Goal: Task Accomplishment & Management: Complete application form

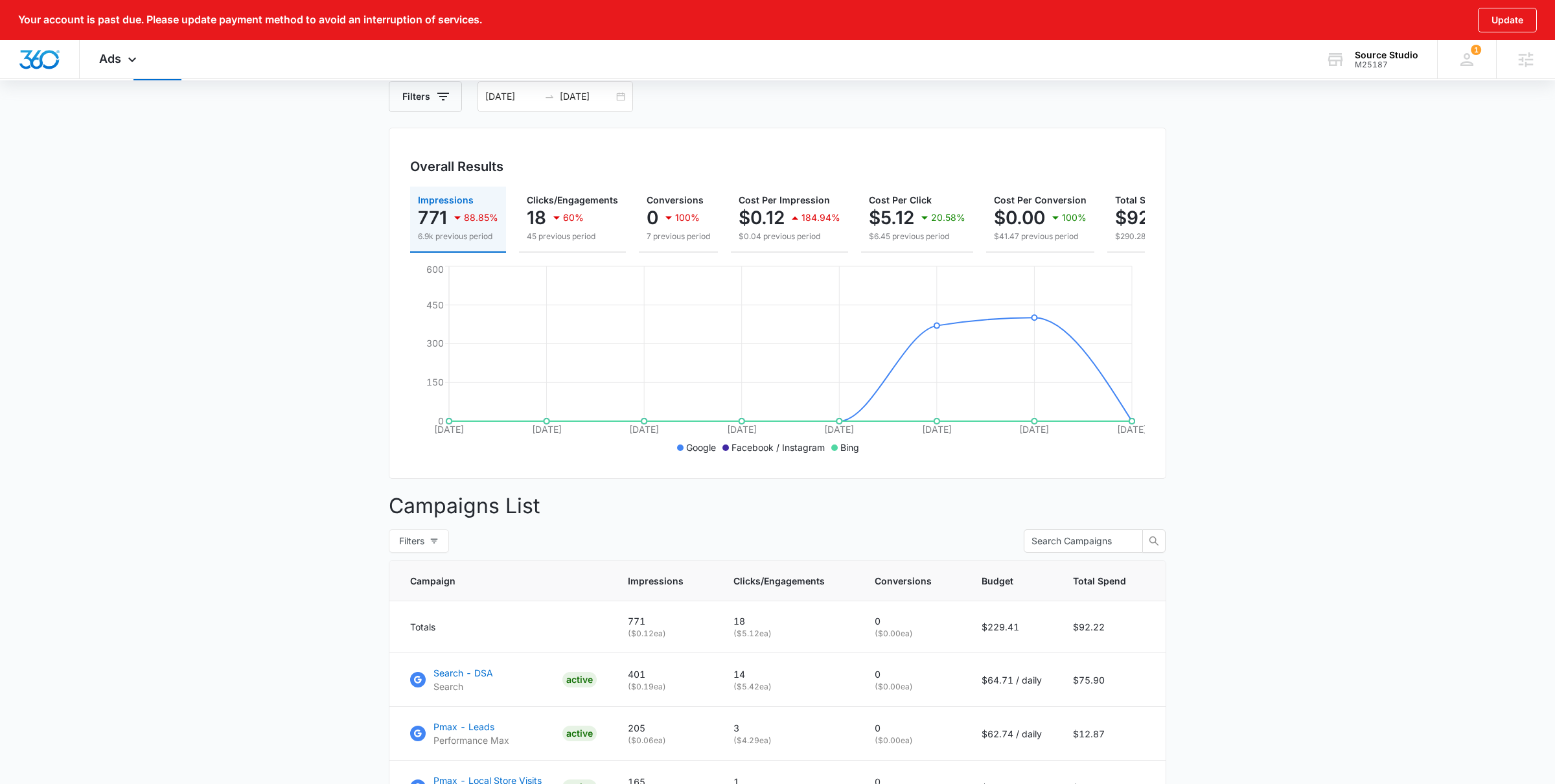
scroll to position [781, 0]
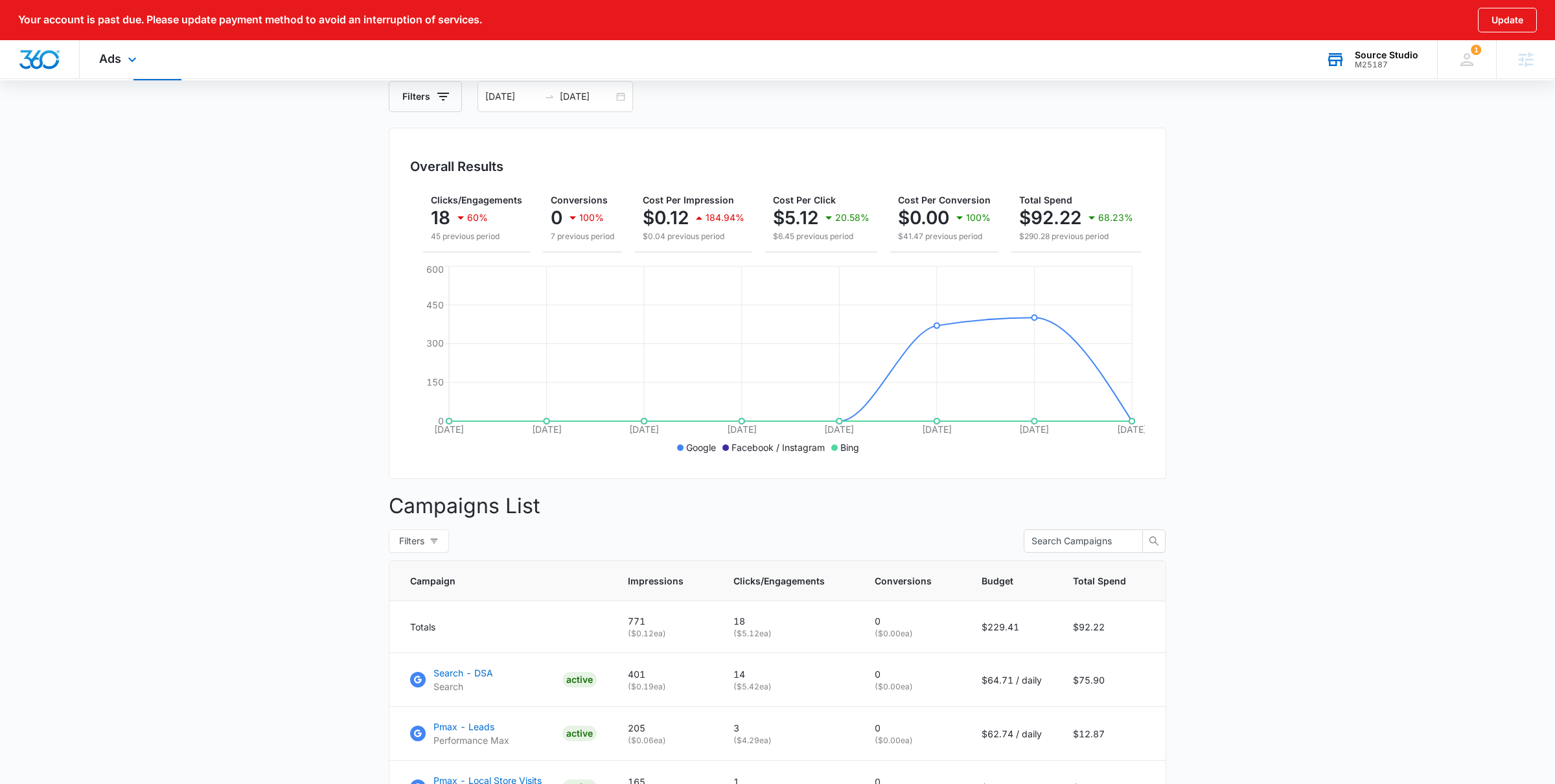
click at [1357, 62] on div "M25187" at bounding box center [1386, 65] width 63 height 9
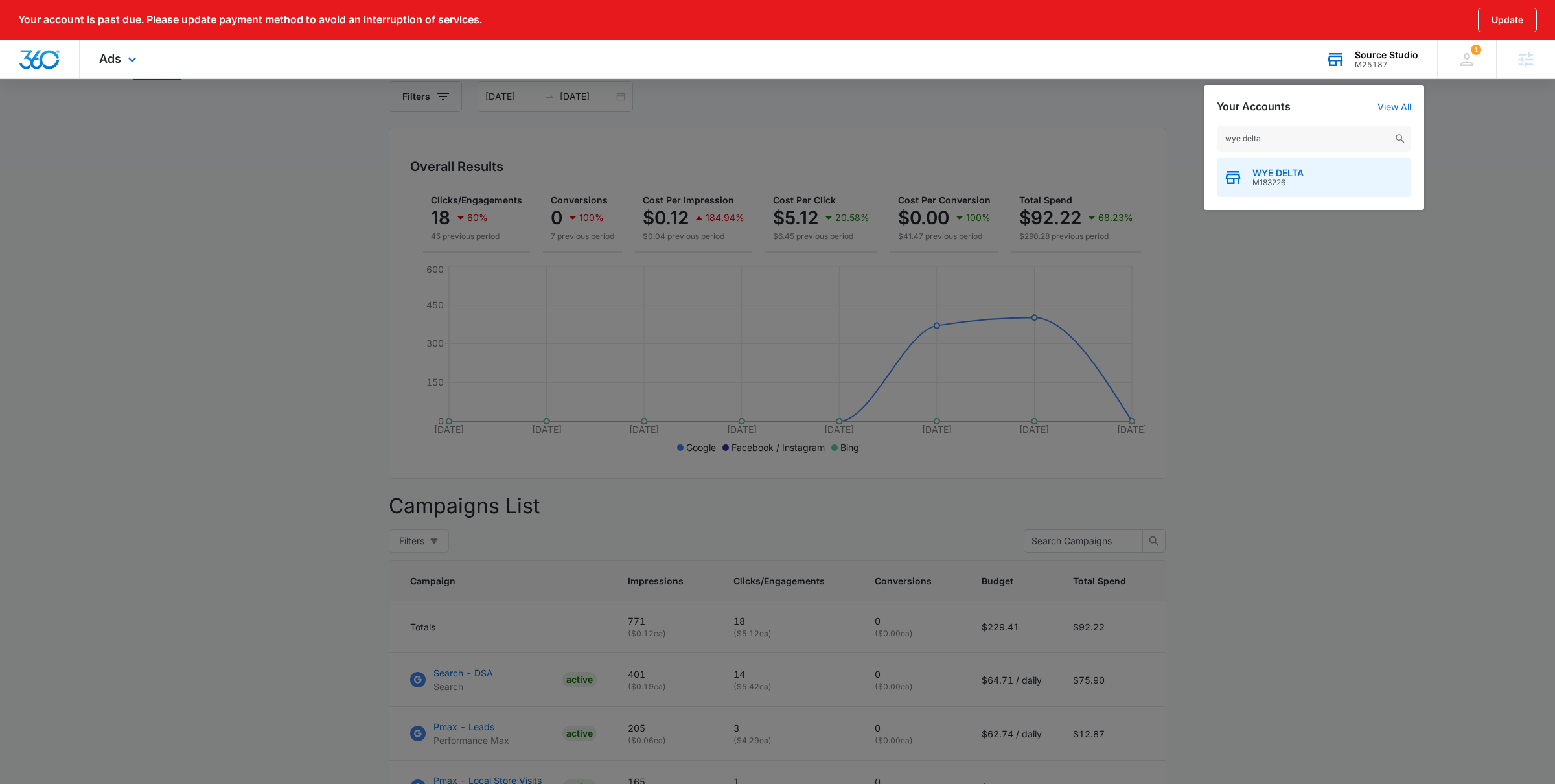
type input "wye delta"
click at [1280, 183] on span "M183226" at bounding box center [1278, 183] width 51 height 9
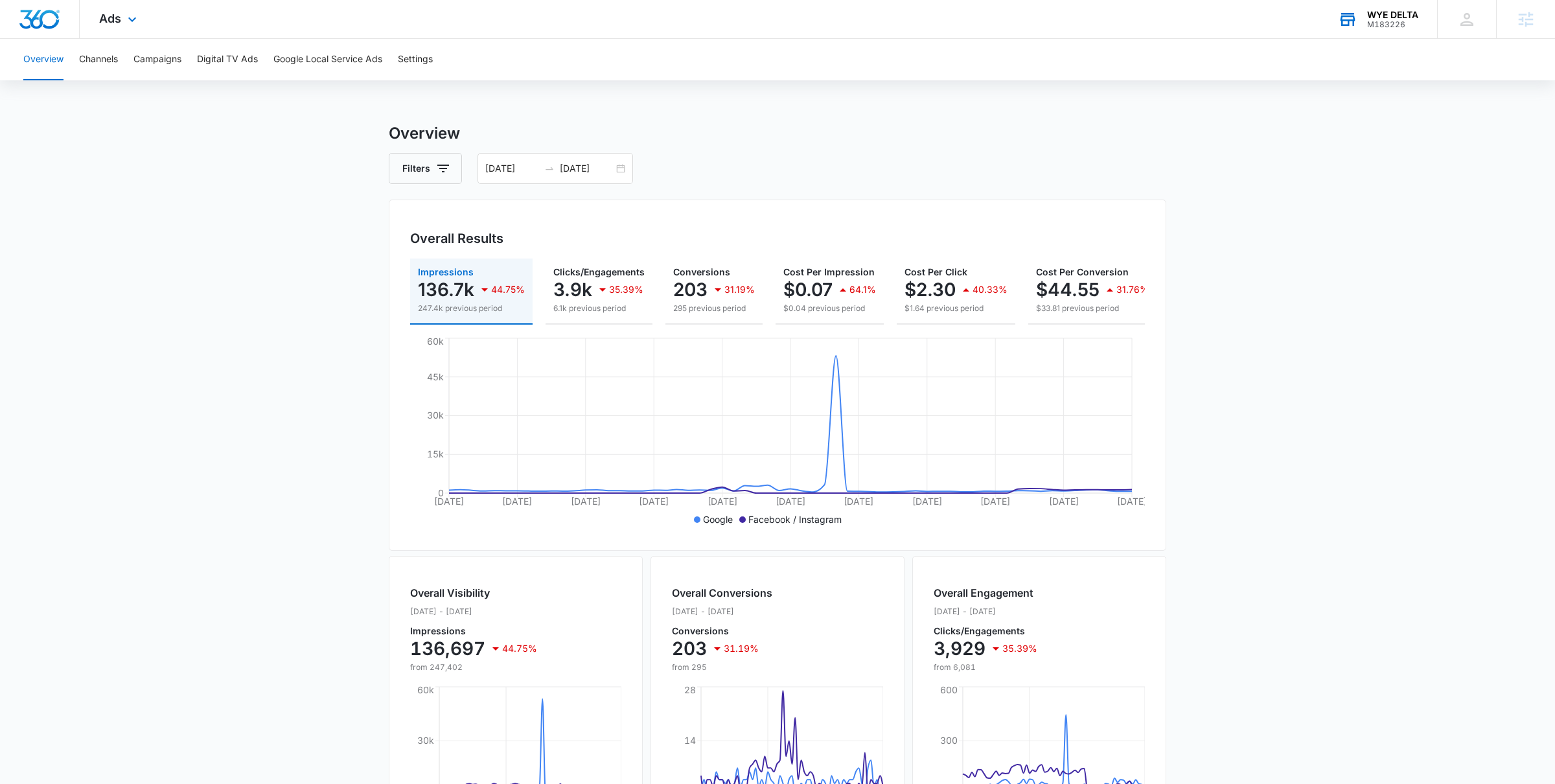
click at [115, 28] on div "Ads Apps Reputation Forms CRM Email Social POS Content Ads Intelligence Files B…" at bounding box center [120, 19] width 80 height 38
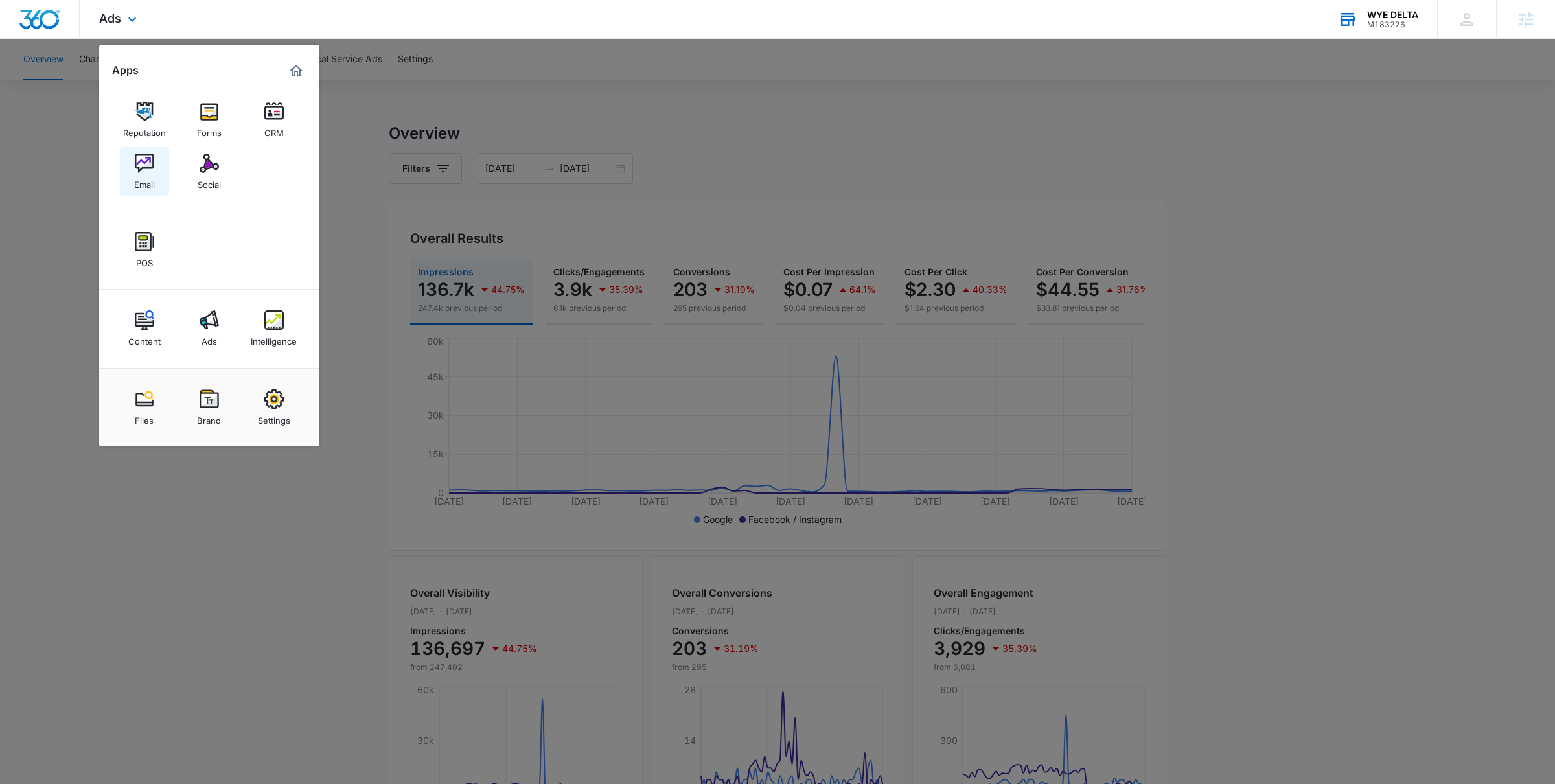
click at [148, 165] on img at bounding box center [145, 163] width 19 height 19
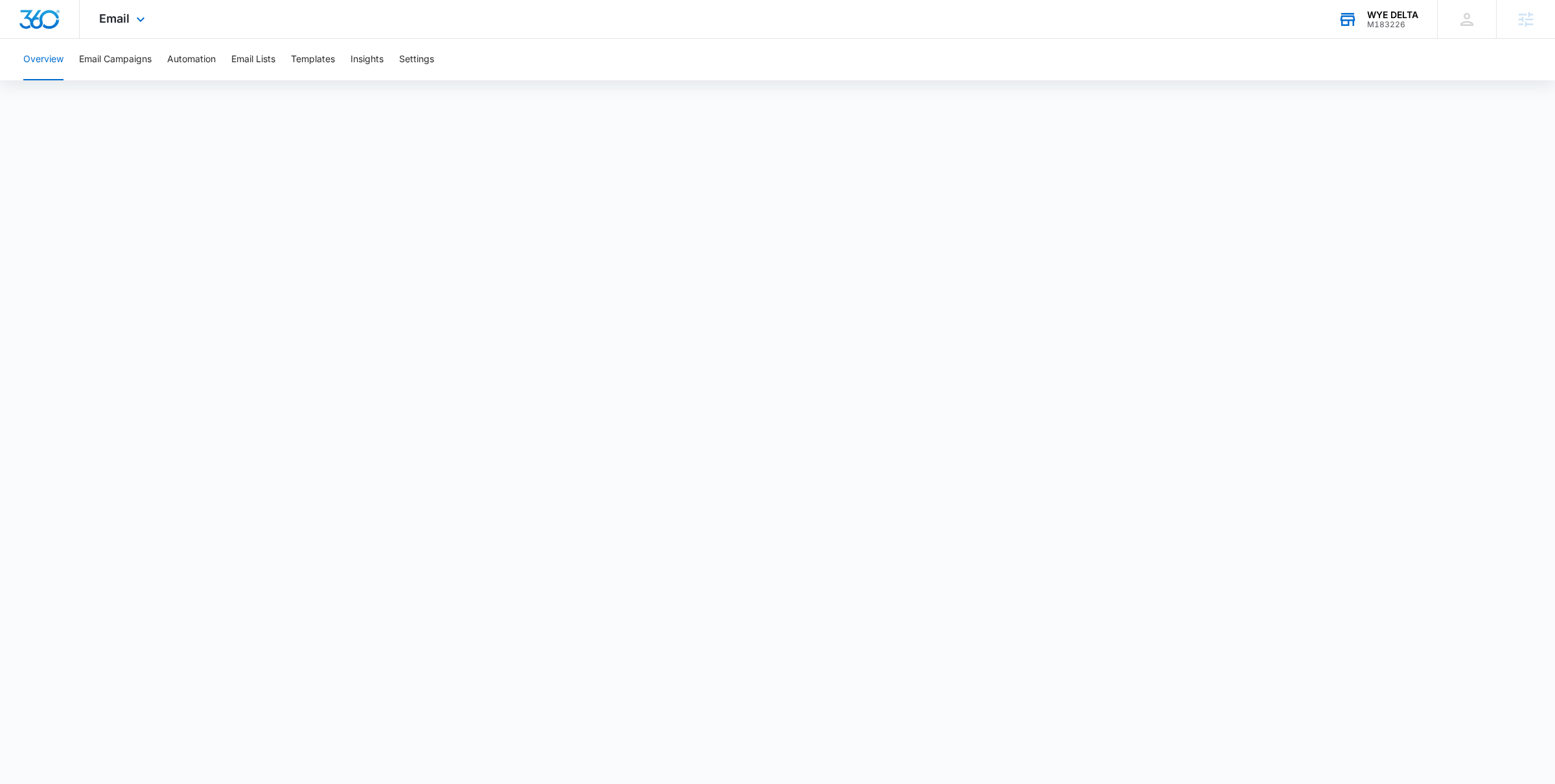
click at [119, 27] on div "Email Apps Reputation Forms CRM Email Social POS Content Ads Intelligence Files…" at bounding box center [124, 19] width 88 height 38
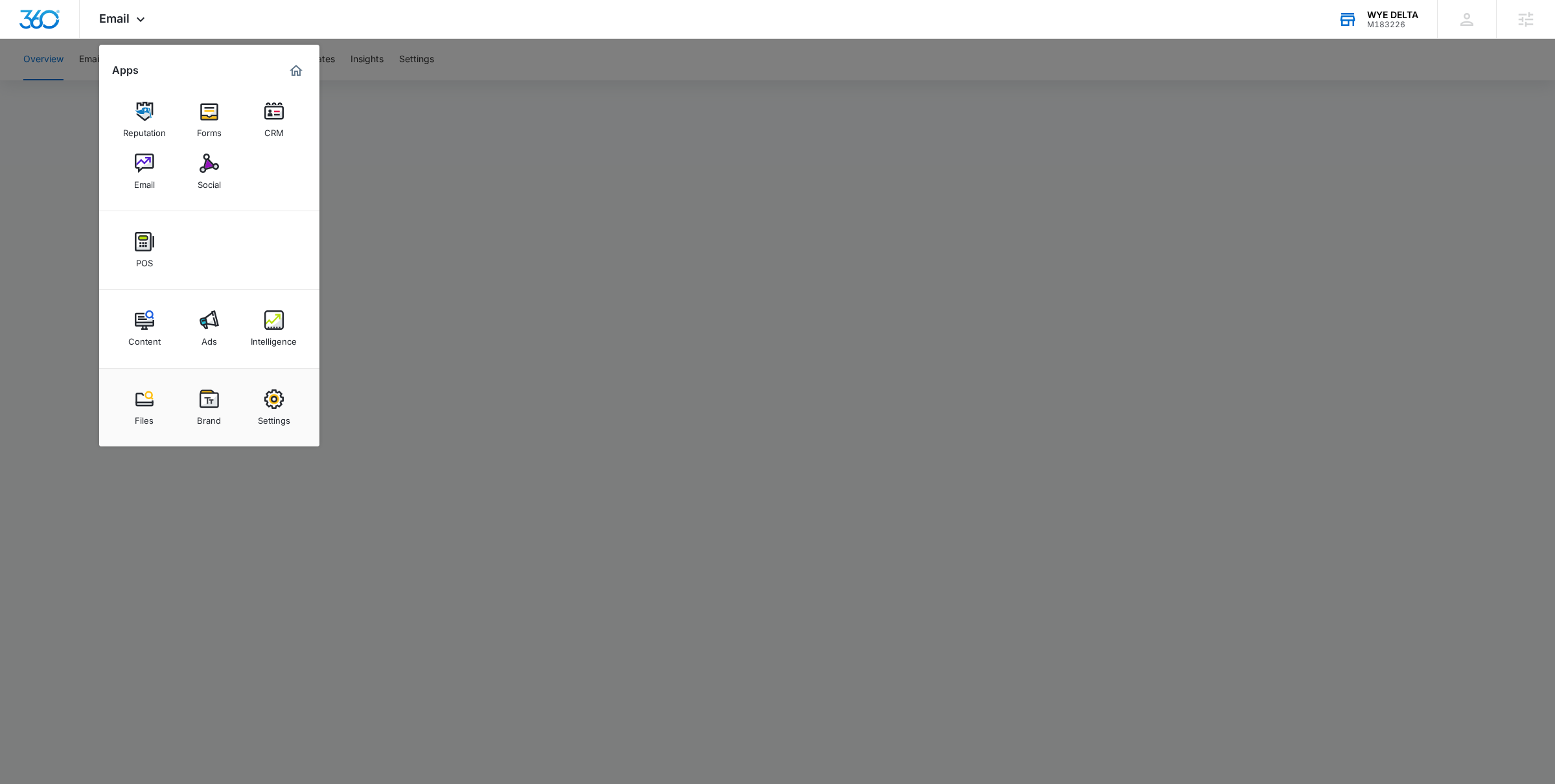
click at [269, 128] on div "CRM" at bounding box center [274, 129] width 19 height 16
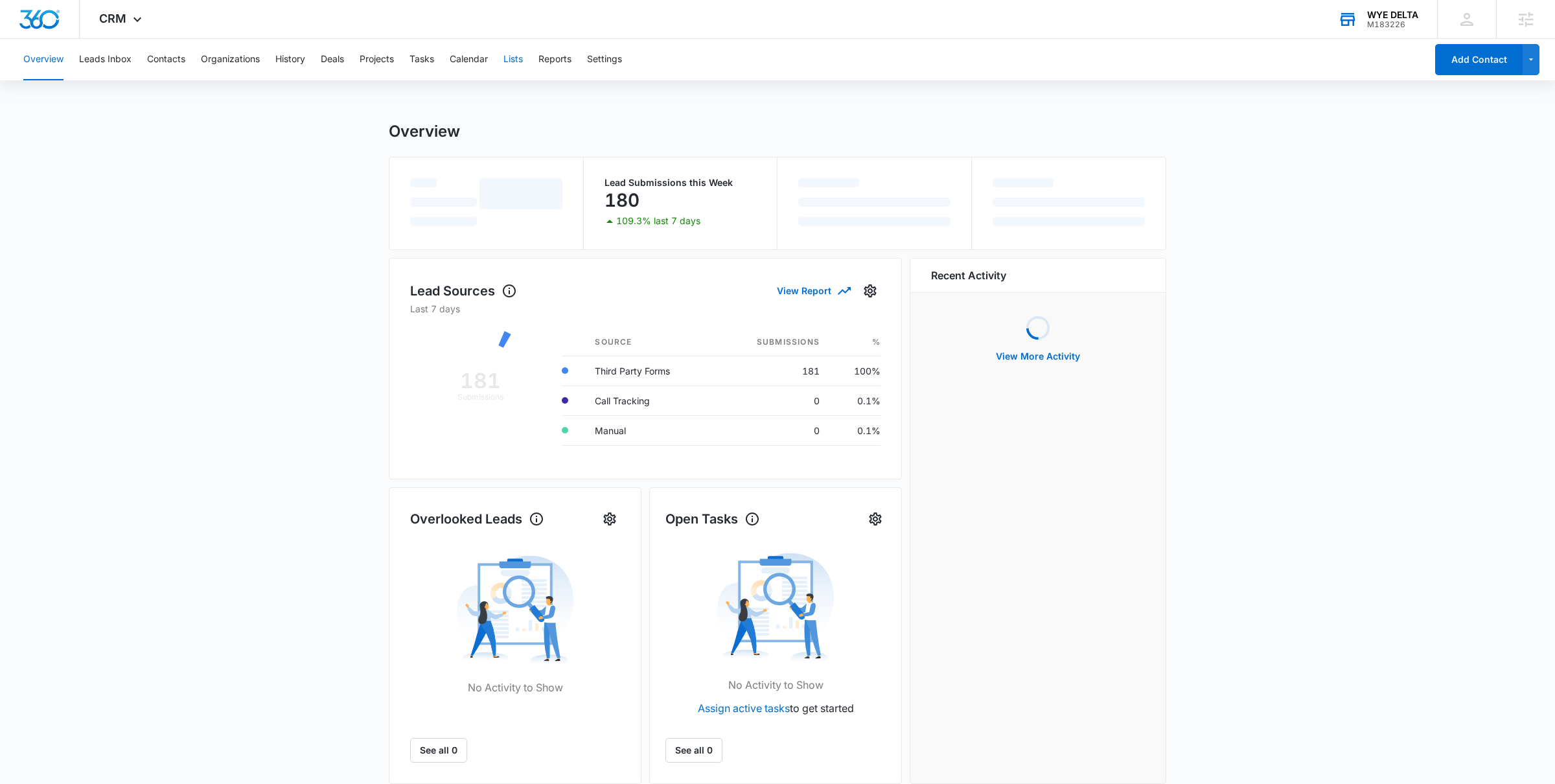
click at [509, 68] on button "Lists" at bounding box center [513, 60] width 19 height 42
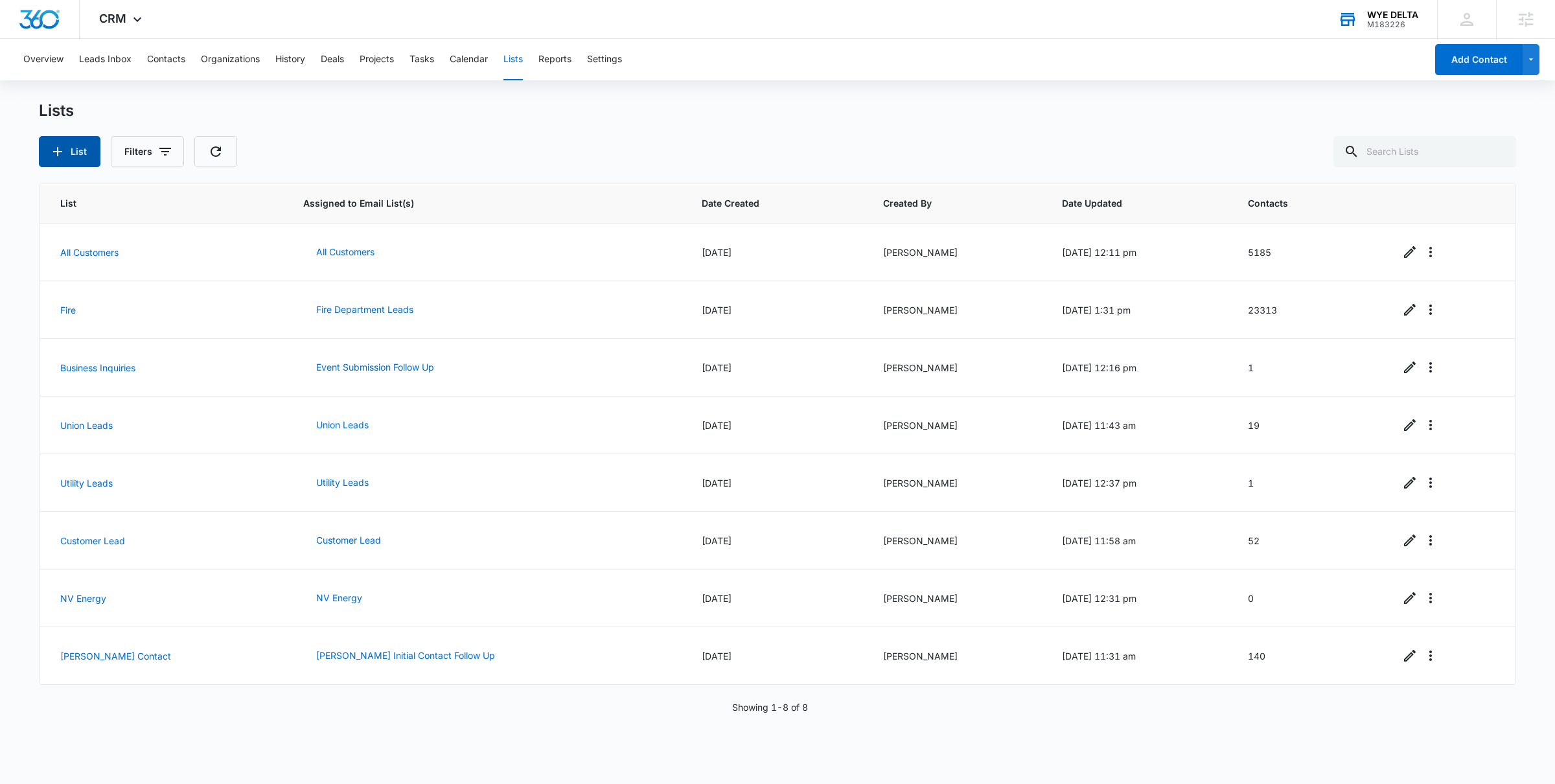
click at [79, 159] on button "List" at bounding box center [69, 152] width 62 height 31
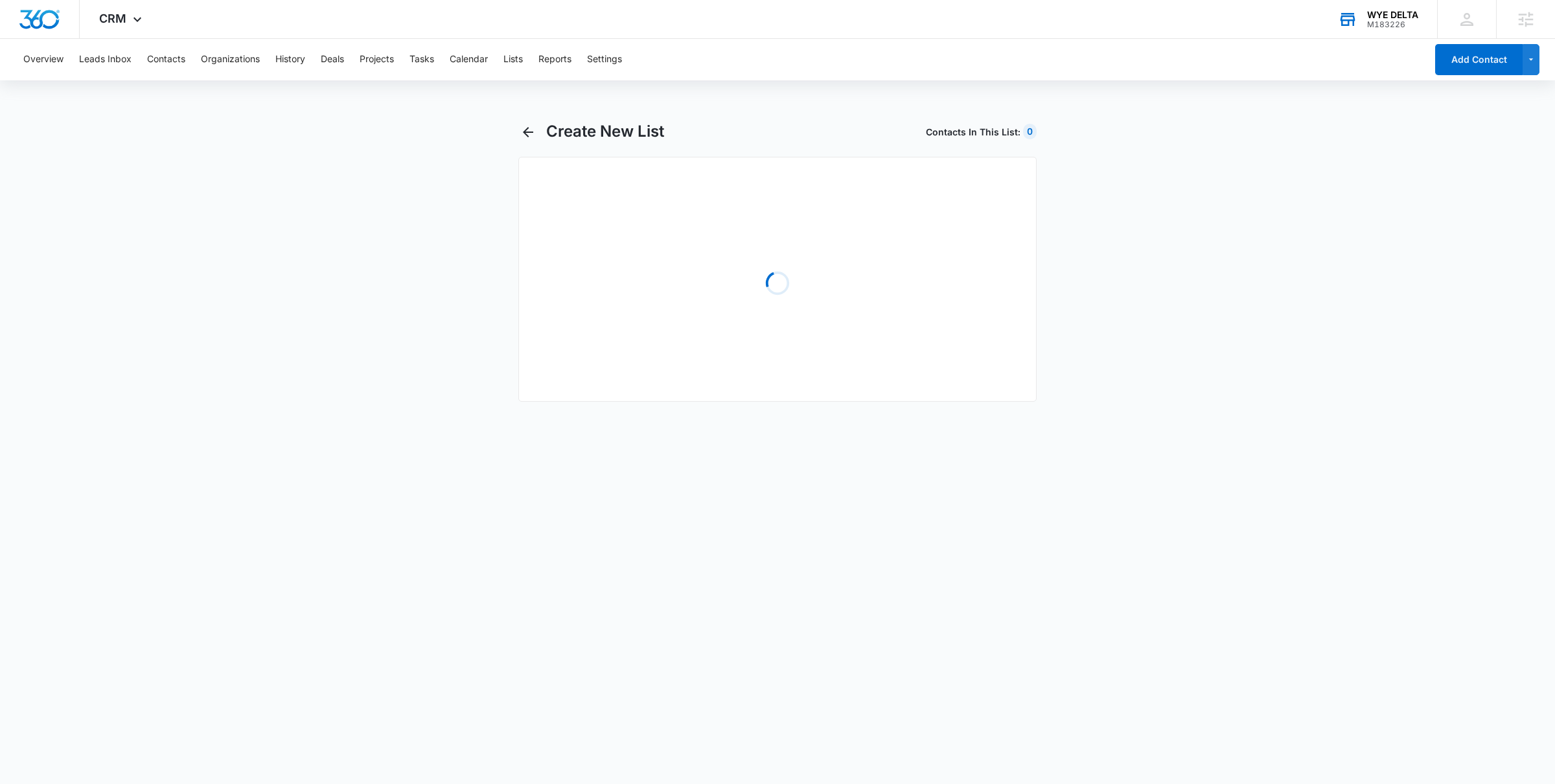
select select "31"
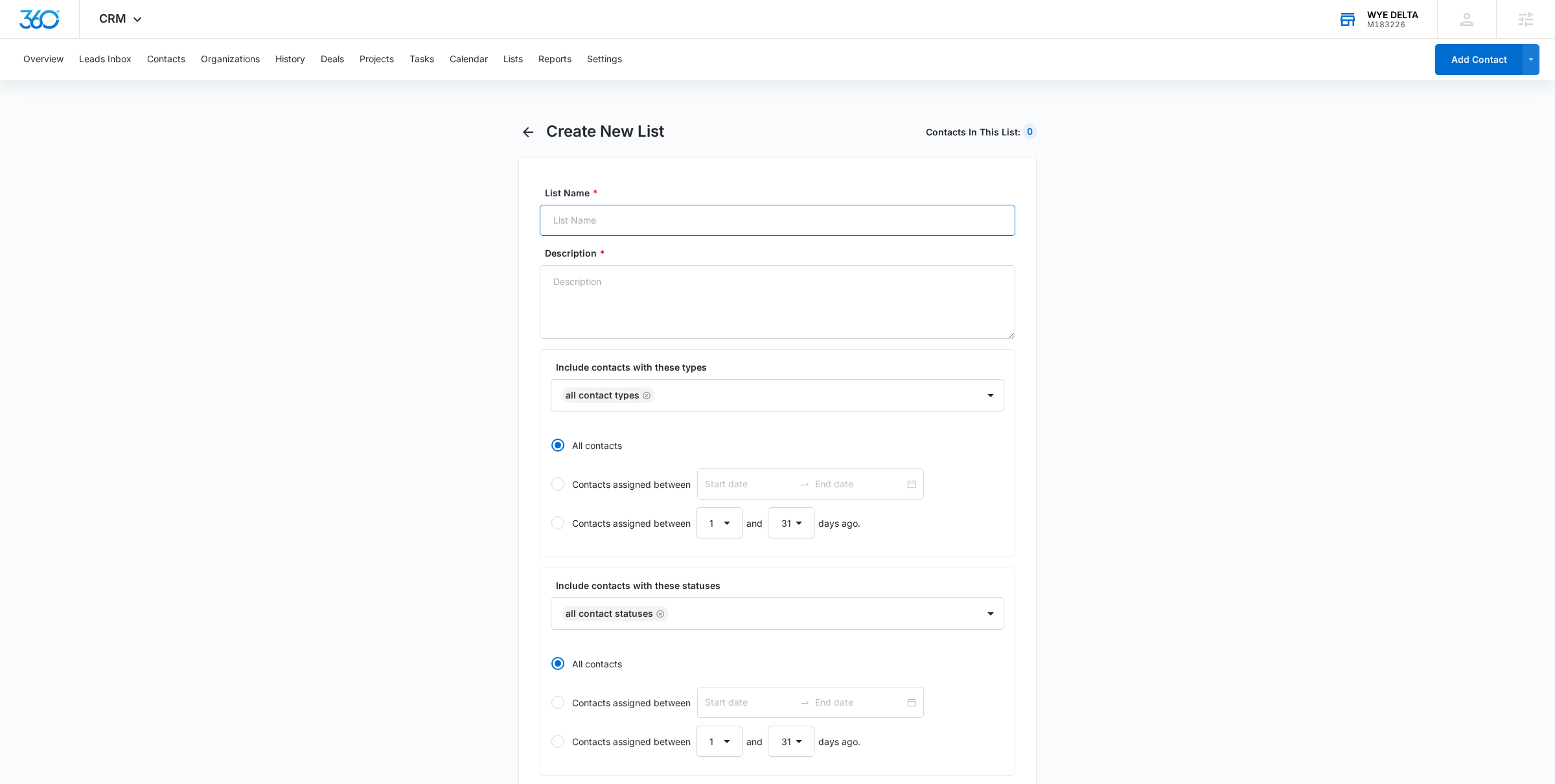
click at [610, 224] on input "List Name *" at bounding box center [777, 220] width 476 height 31
type input "Giveaway List"
click at [619, 306] on textarea "Description *" at bounding box center [777, 301] width 476 height 74
type textarea "Filled out the giveaway form"
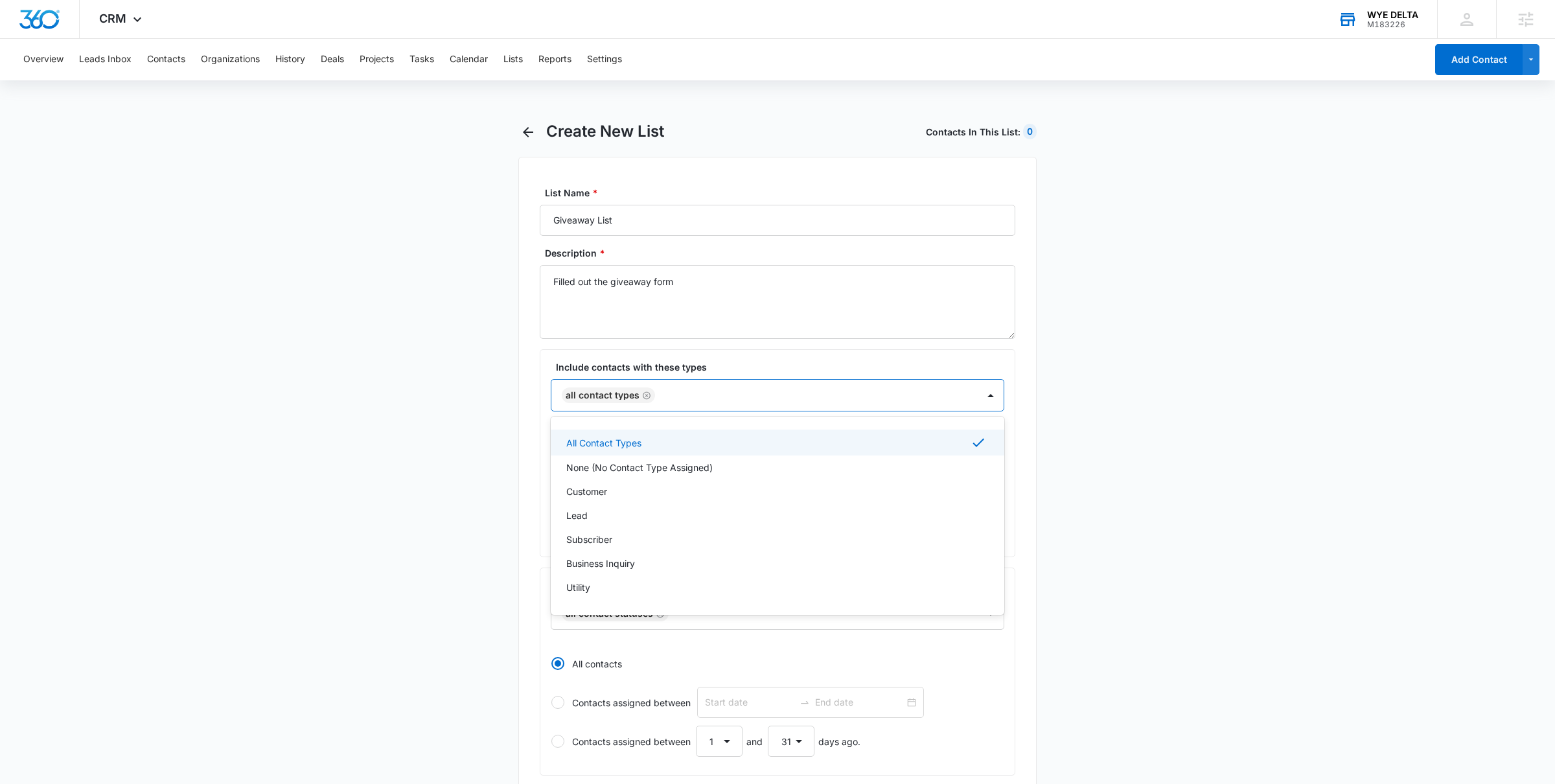
click at [687, 390] on div at bounding box center [810, 395] width 302 height 16
click at [647, 398] on icon "Remove All Contact Types" at bounding box center [646, 395] width 8 height 8
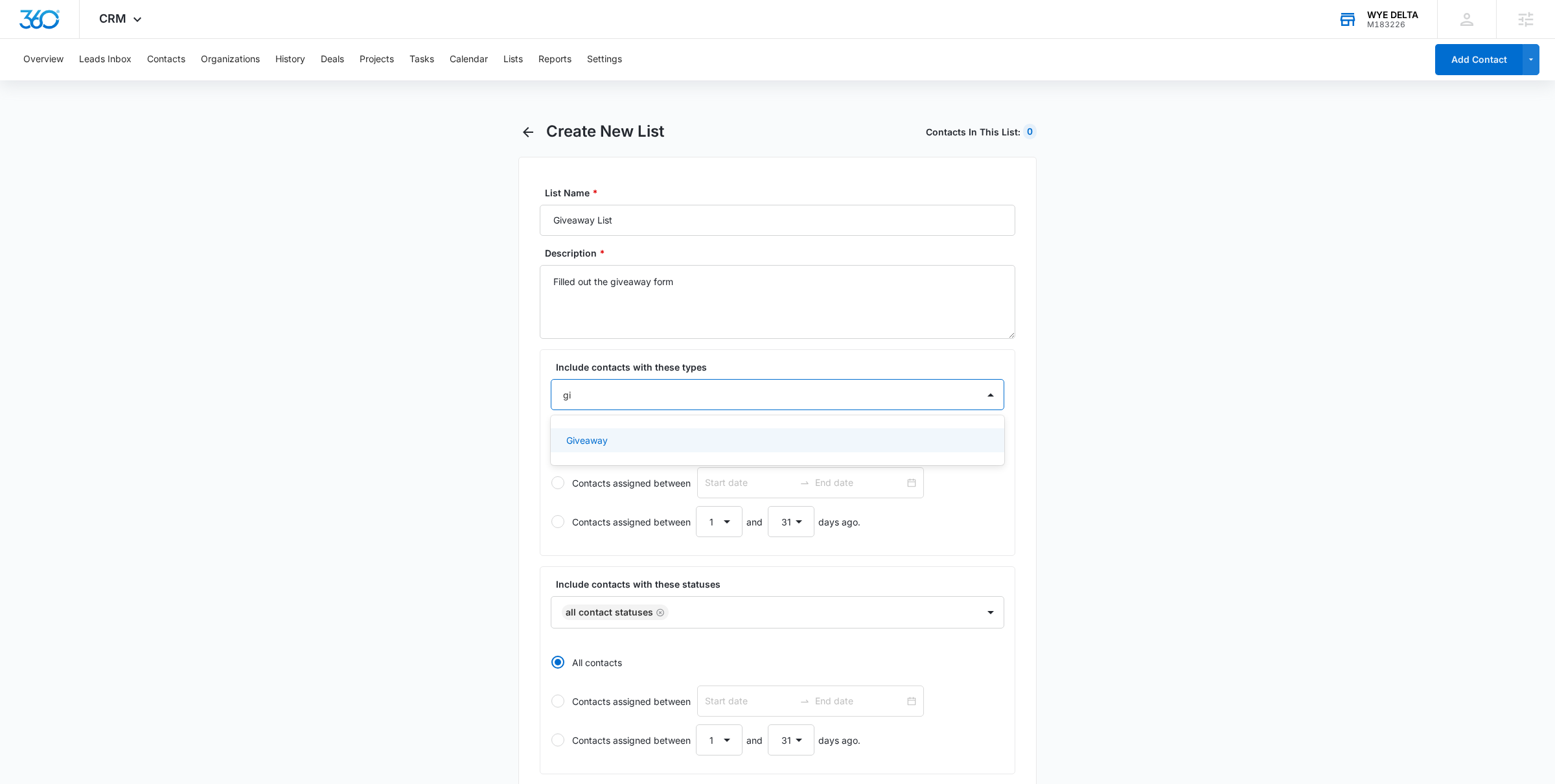
type input "giv"
click at [591, 443] on p "Giveaway" at bounding box center [587, 440] width 42 height 14
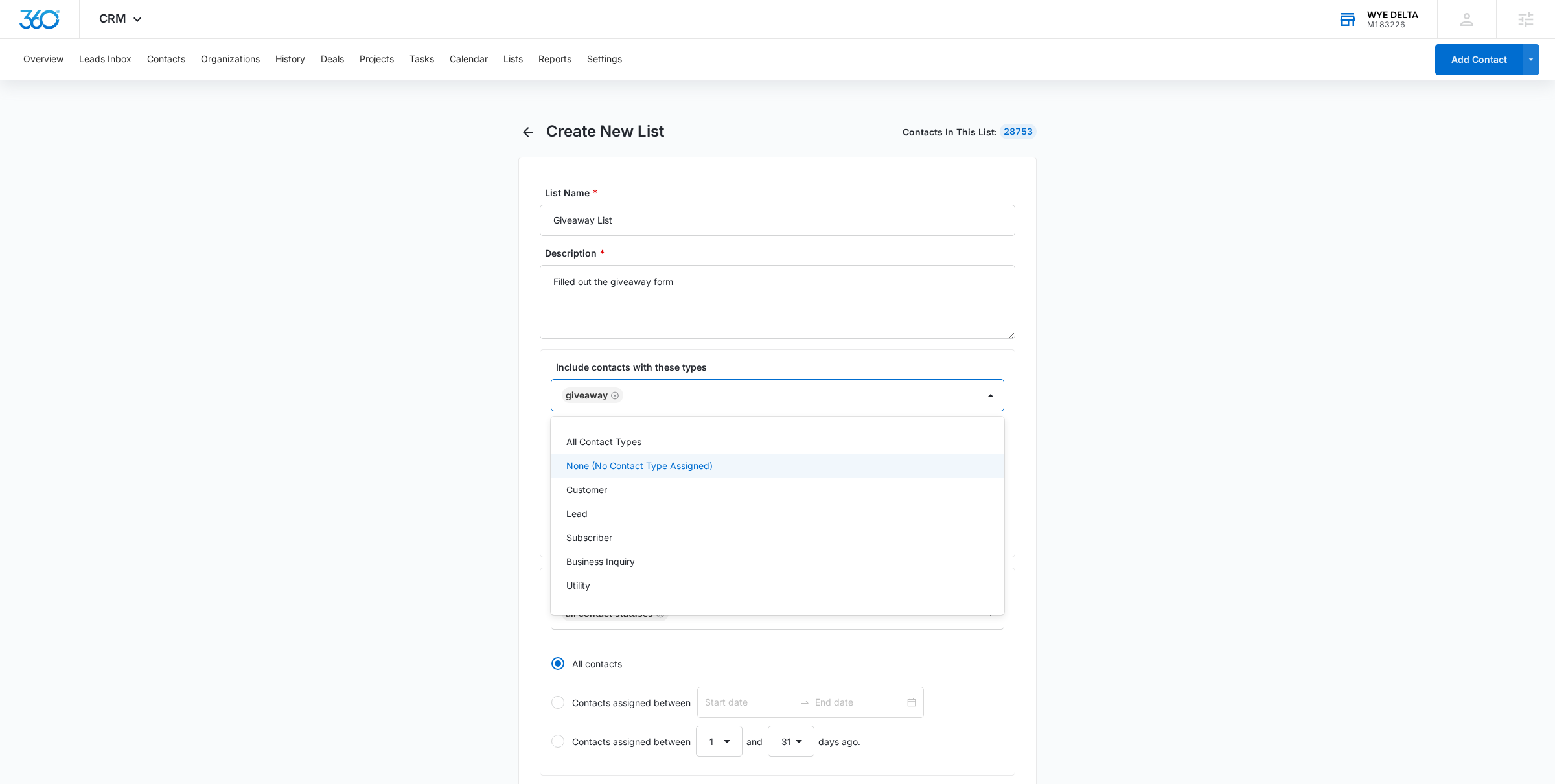
click at [488, 528] on main "Create New List Contacts In This List : 28753 List Name * Giveaway List Descrip…" at bounding box center [777, 598] width 1555 height 951
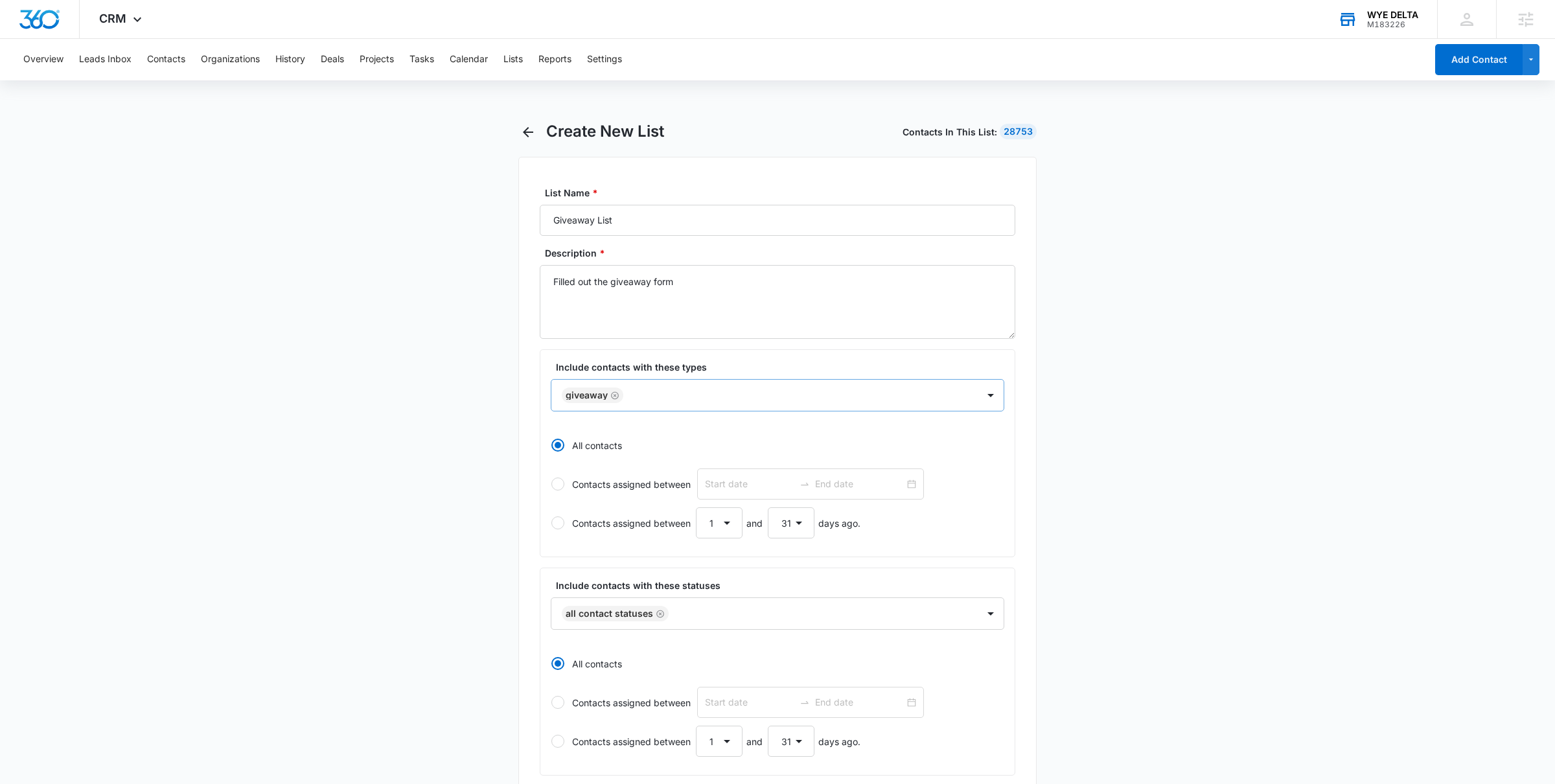
click at [1079, 449] on main "Create New List Contacts In This List : 28753 List Name * Giveaway List Descrip…" at bounding box center [777, 598] width 1555 height 951
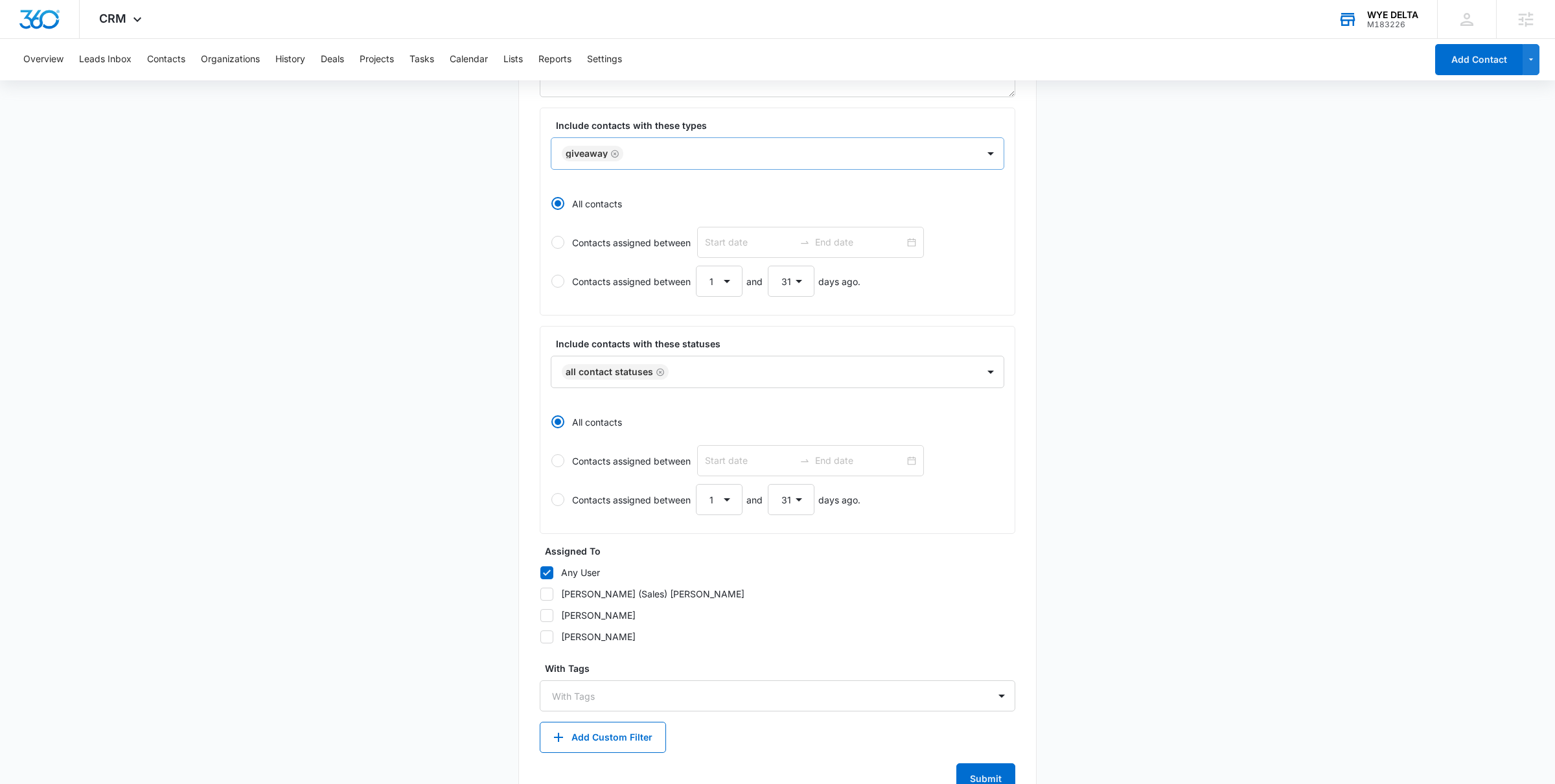
scroll to position [290, 0]
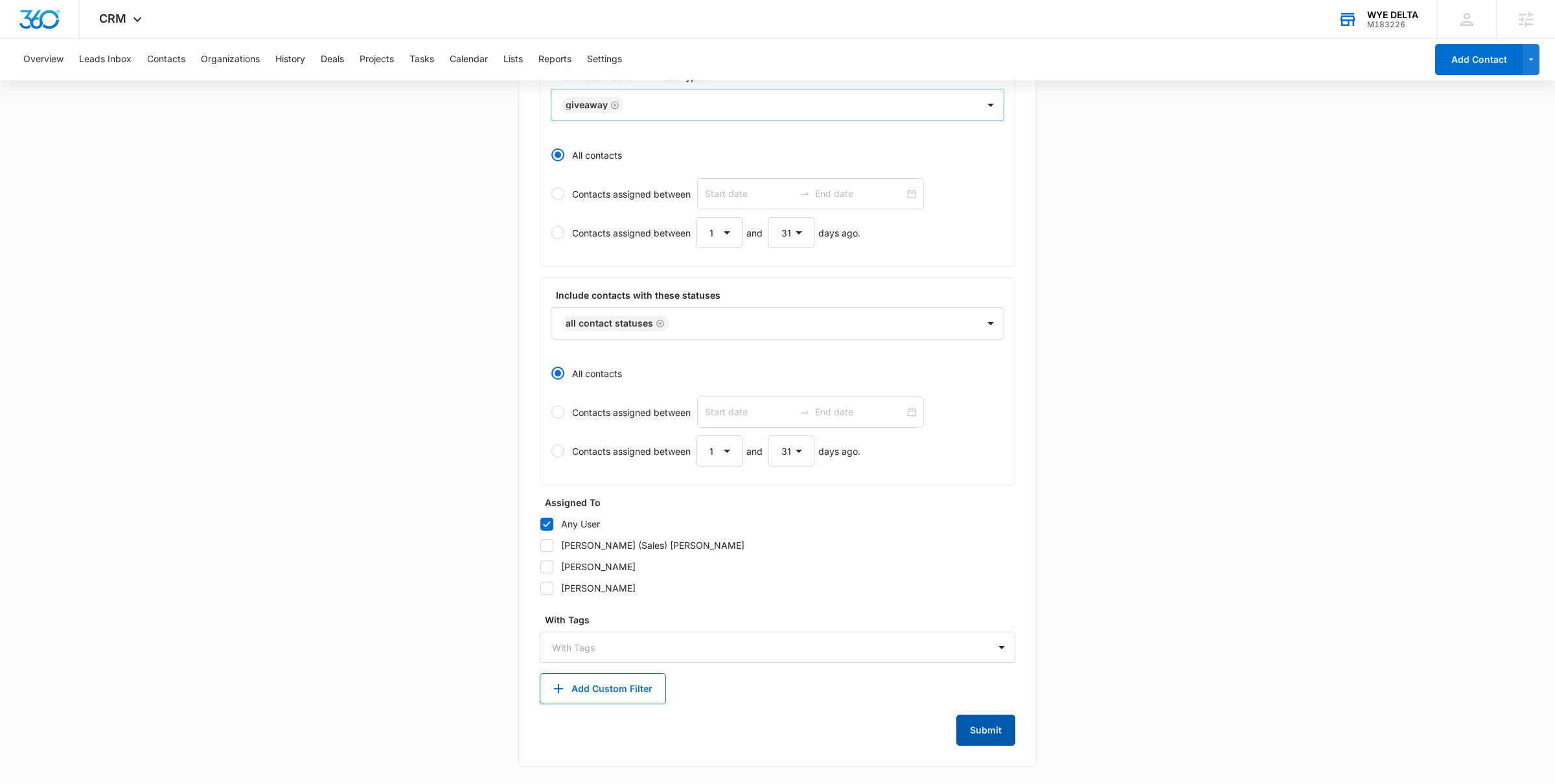
click at [993, 727] on button "Submit" at bounding box center [986, 730] width 59 height 31
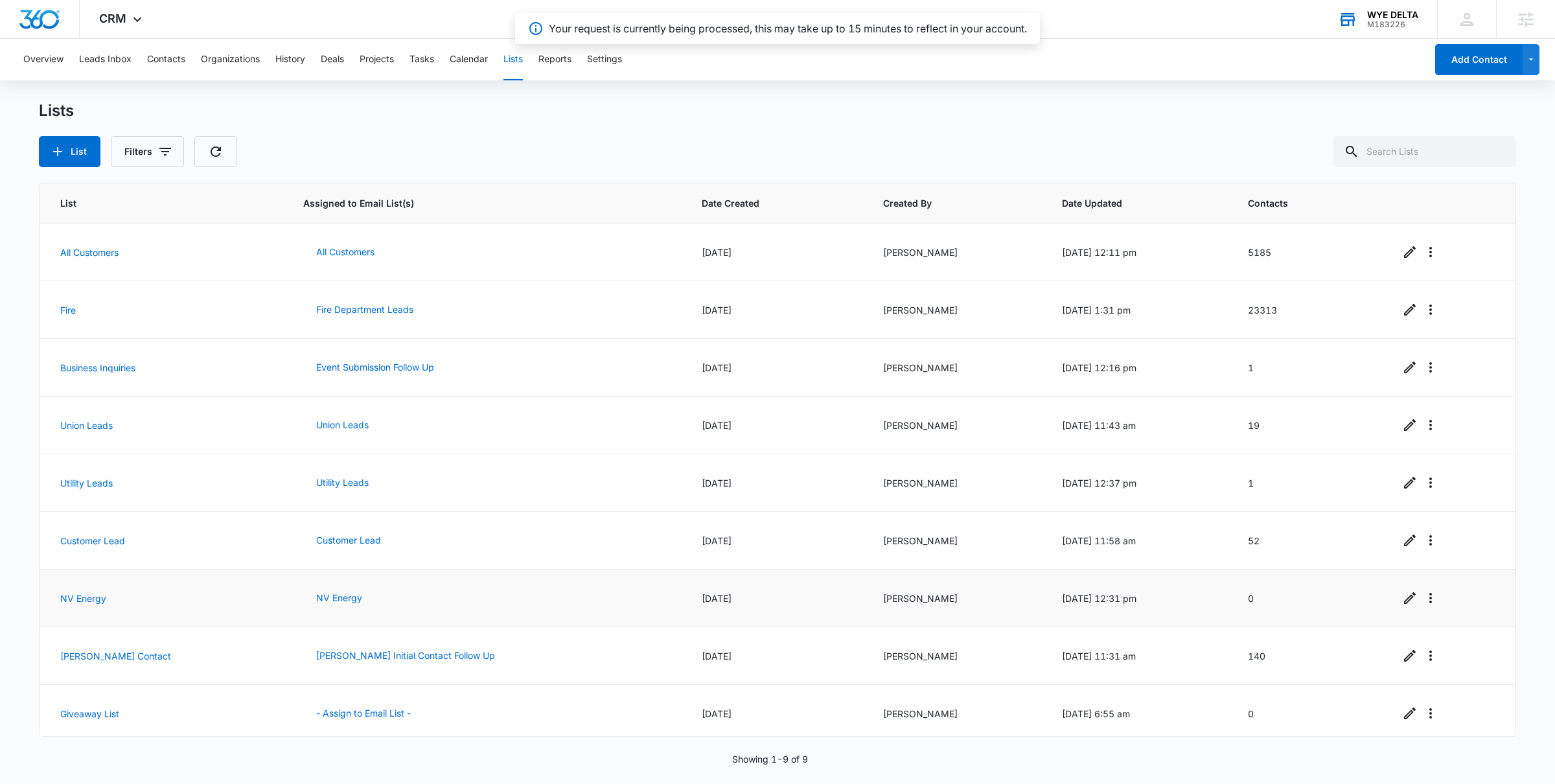
scroll to position [7, 0]
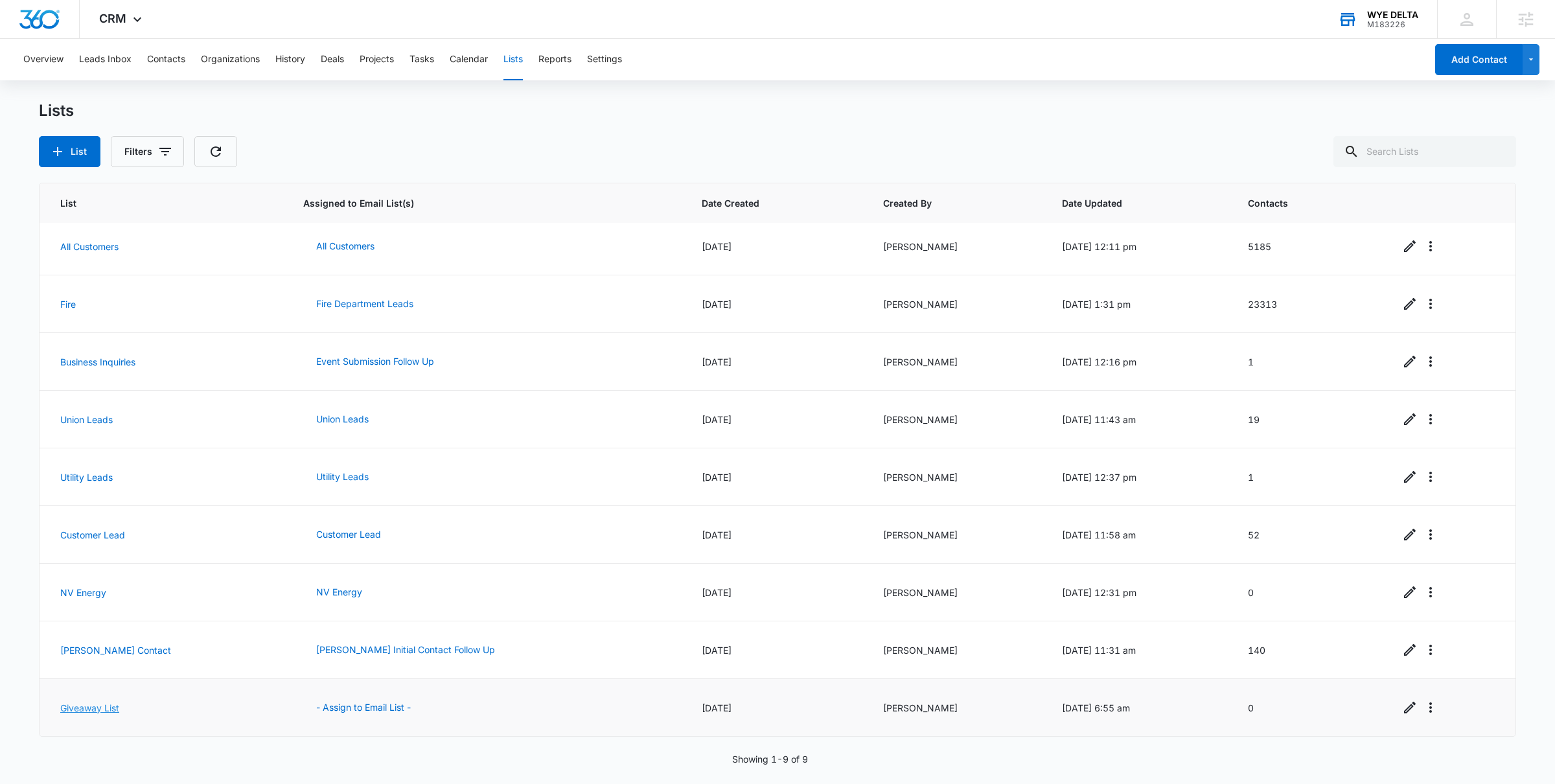
click at [98, 703] on link "Giveaway List" at bounding box center [90, 708] width 59 height 11
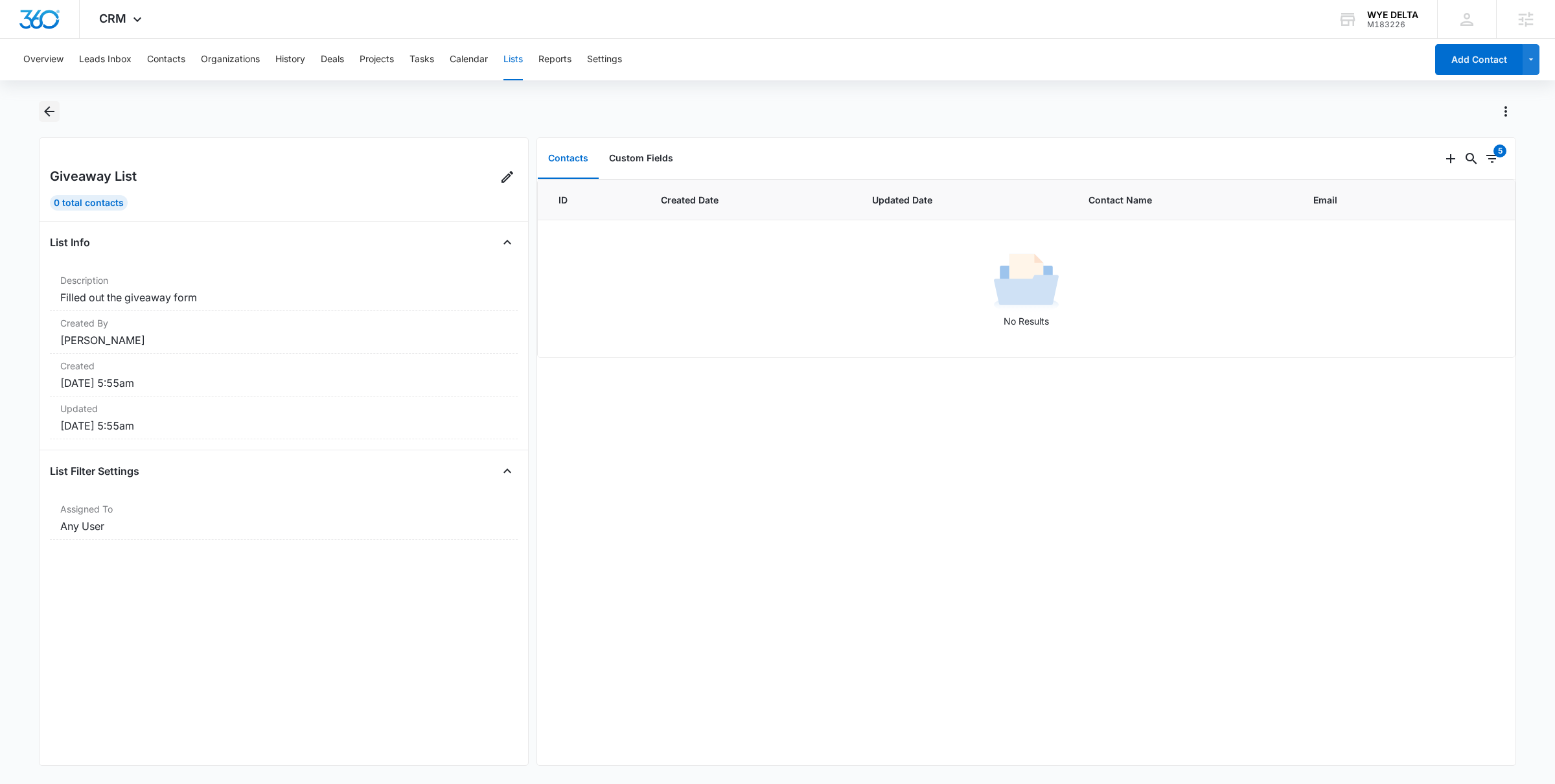
click at [43, 107] on icon "Back" at bounding box center [49, 112] width 16 height 16
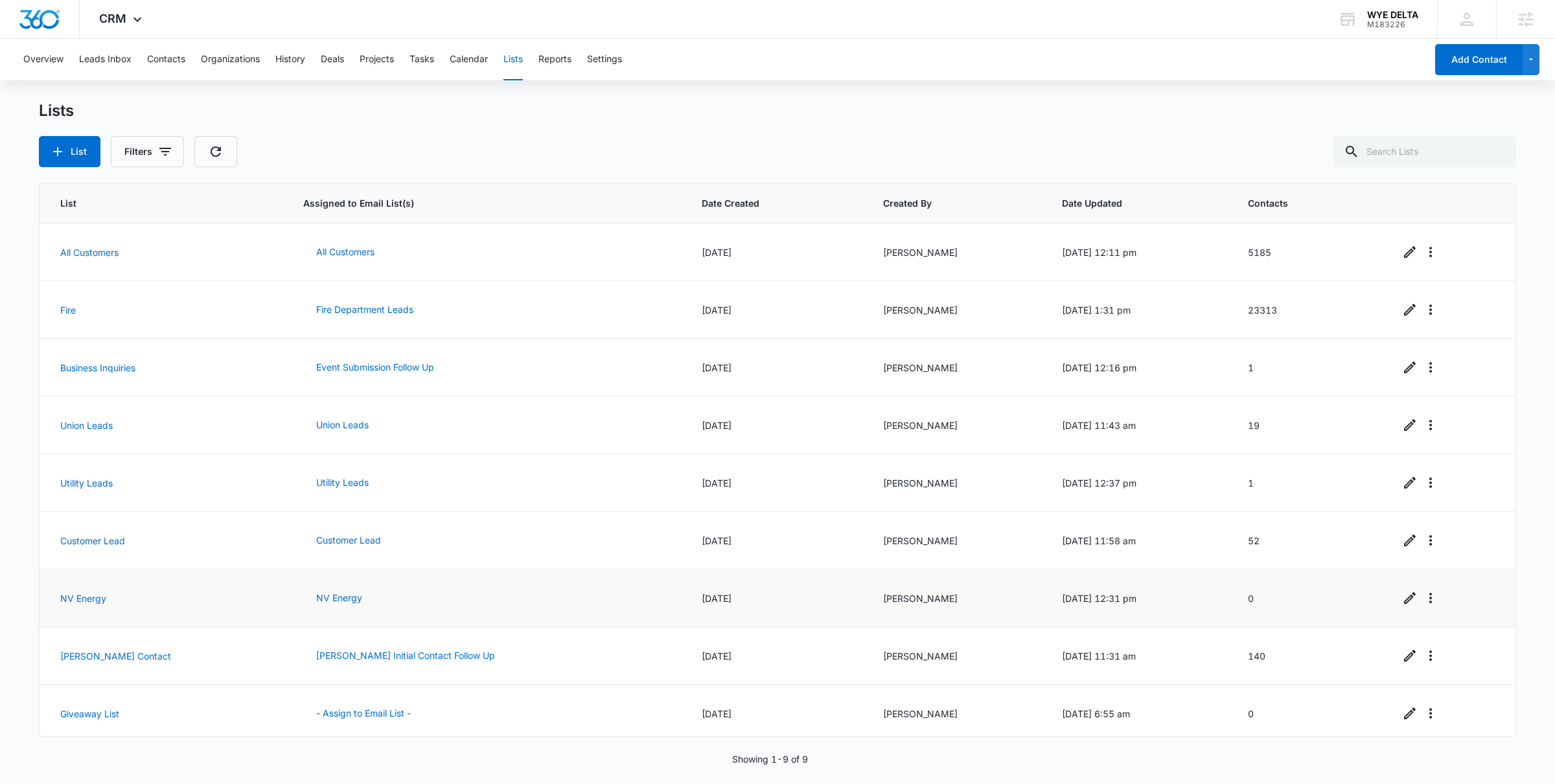
scroll to position [7, 0]
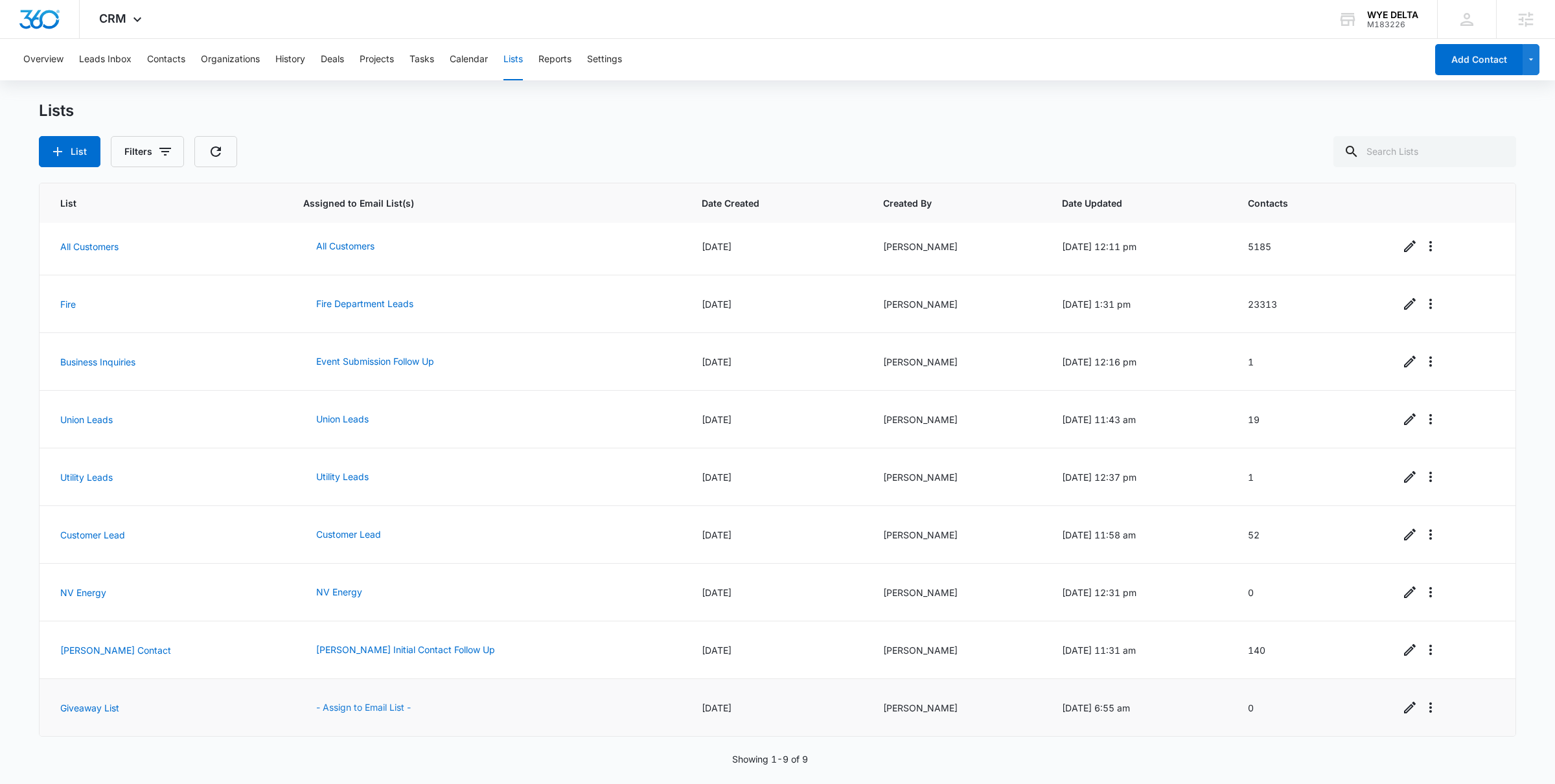
click at [316, 703] on button "- Assign to Email List -" at bounding box center [363, 708] width 120 height 31
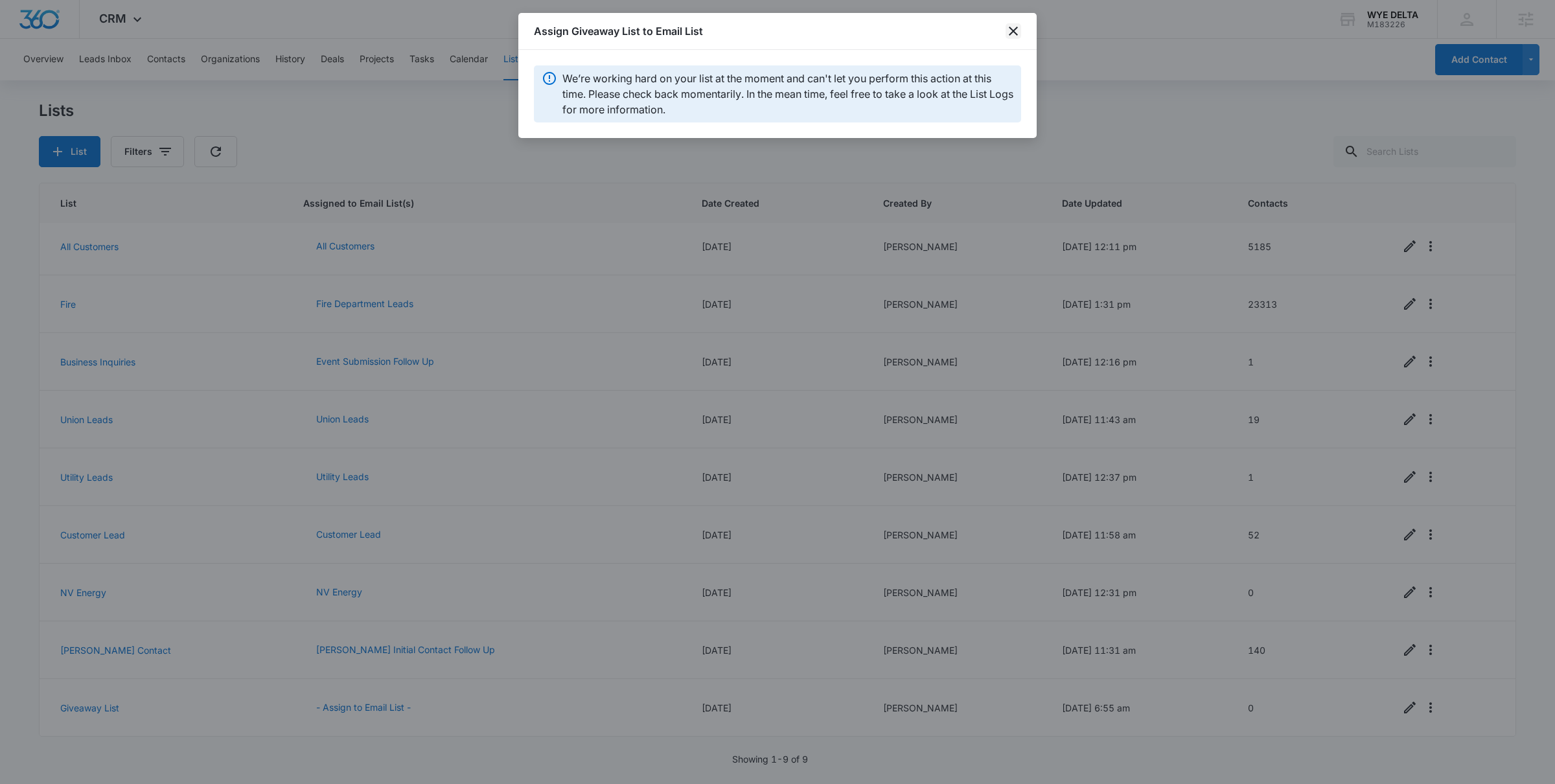
click at [1014, 32] on icon "close" at bounding box center [1014, 31] width 9 height 9
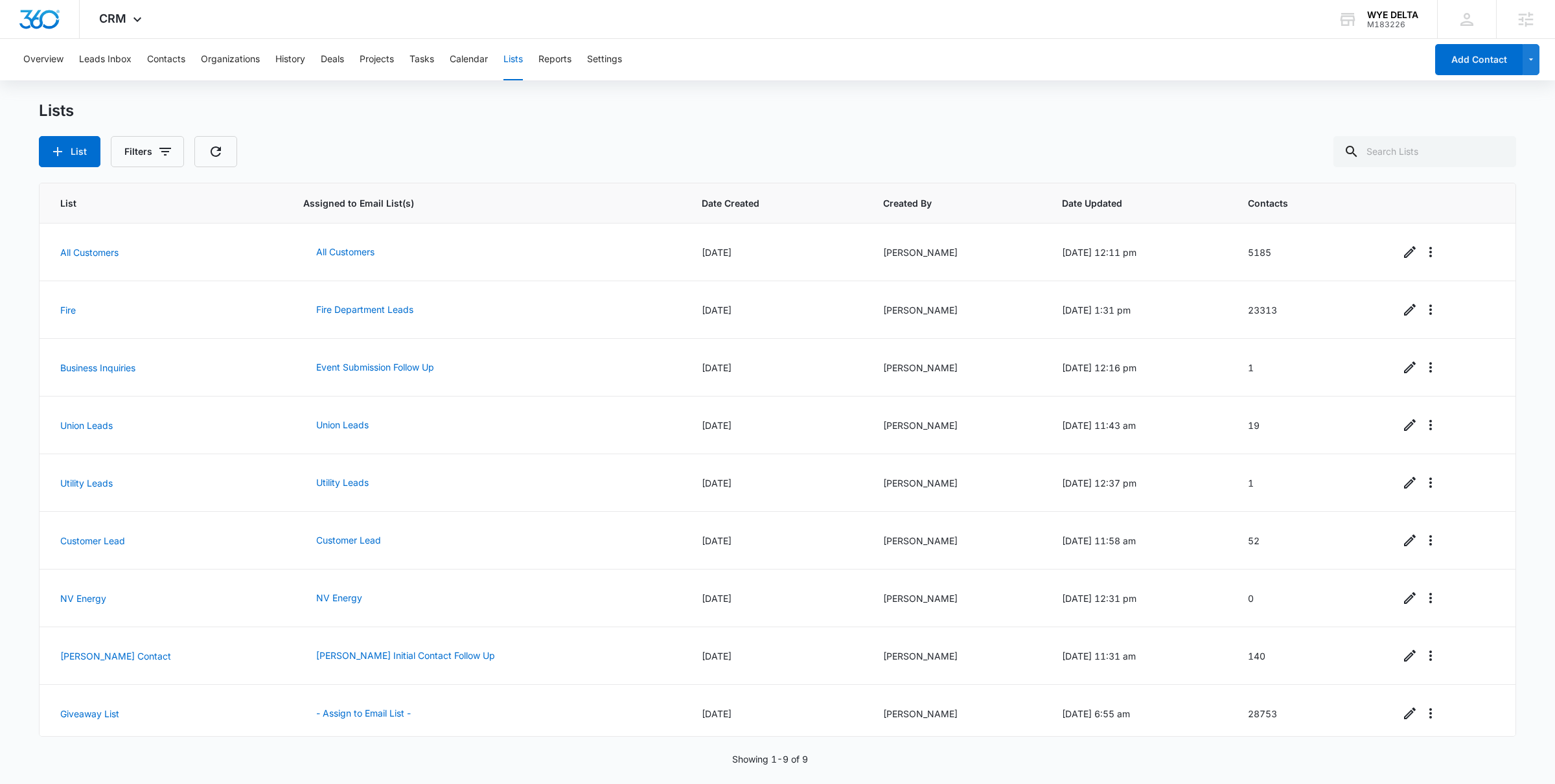
scroll to position [7, 0]
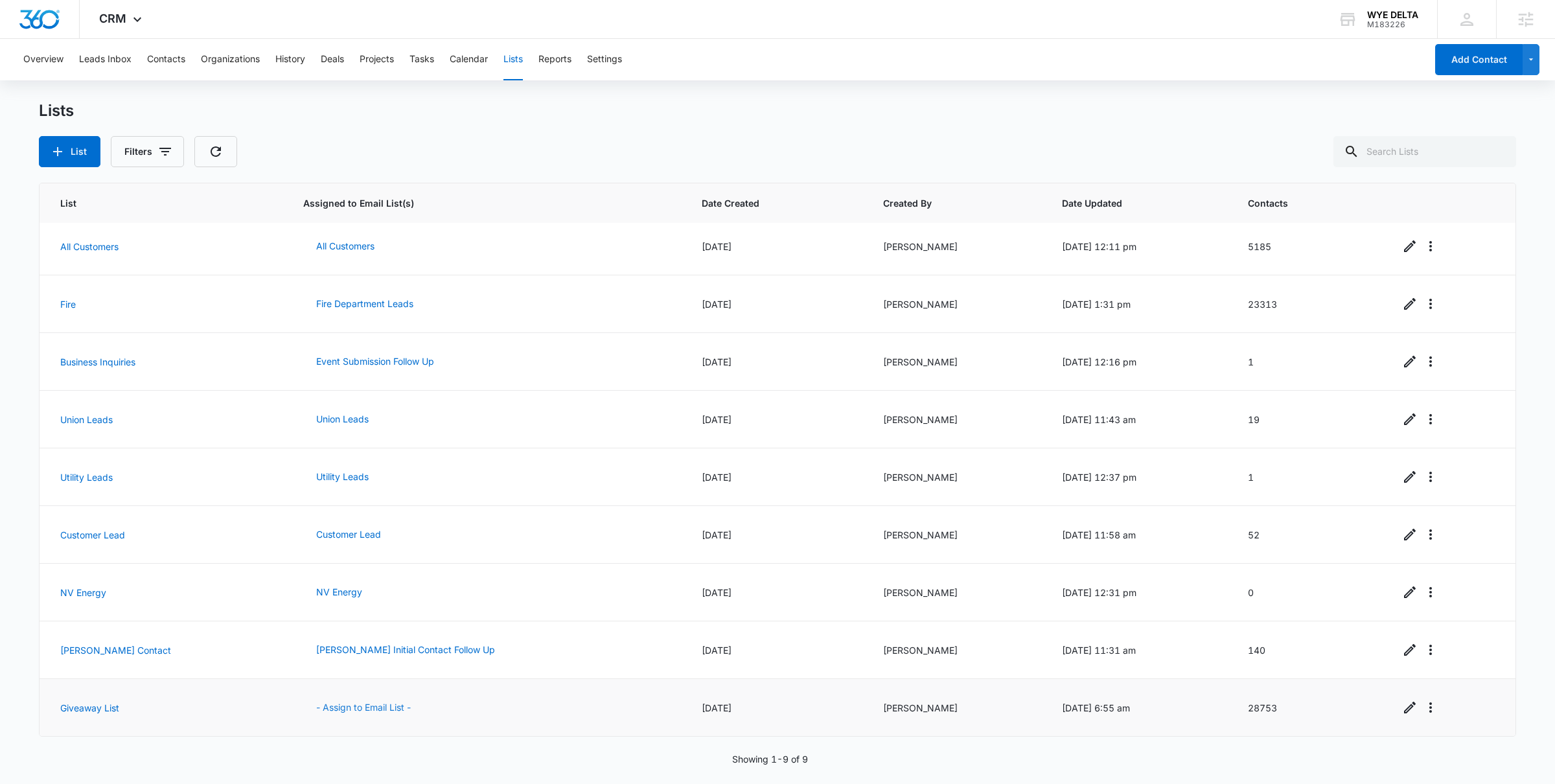
click at [328, 704] on button "- Assign to Email List -" at bounding box center [363, 708] width 120 height 31
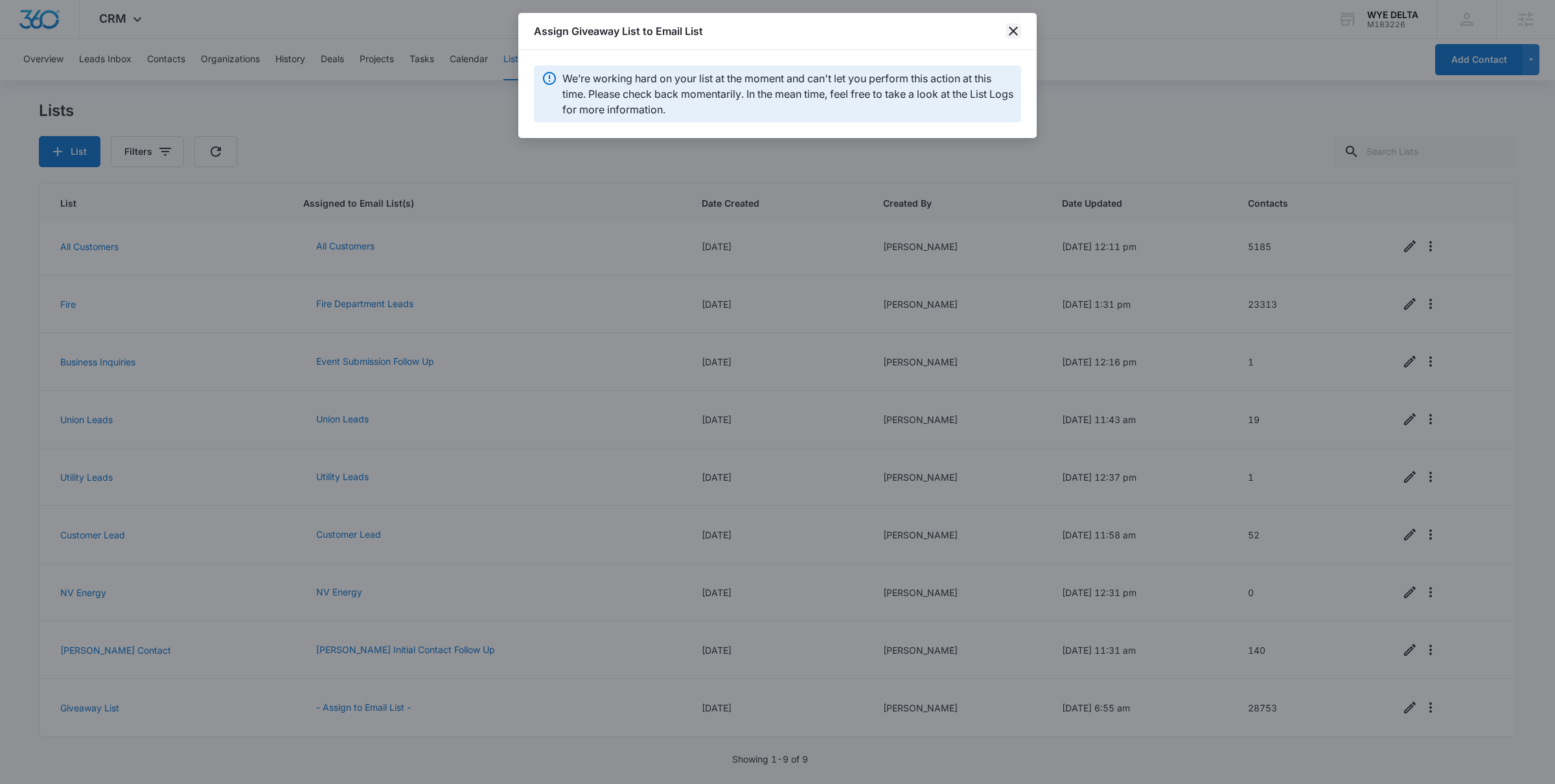
click at [1018, 34] on icon "close" at bounding box center [1014, 31] width 16 height 16
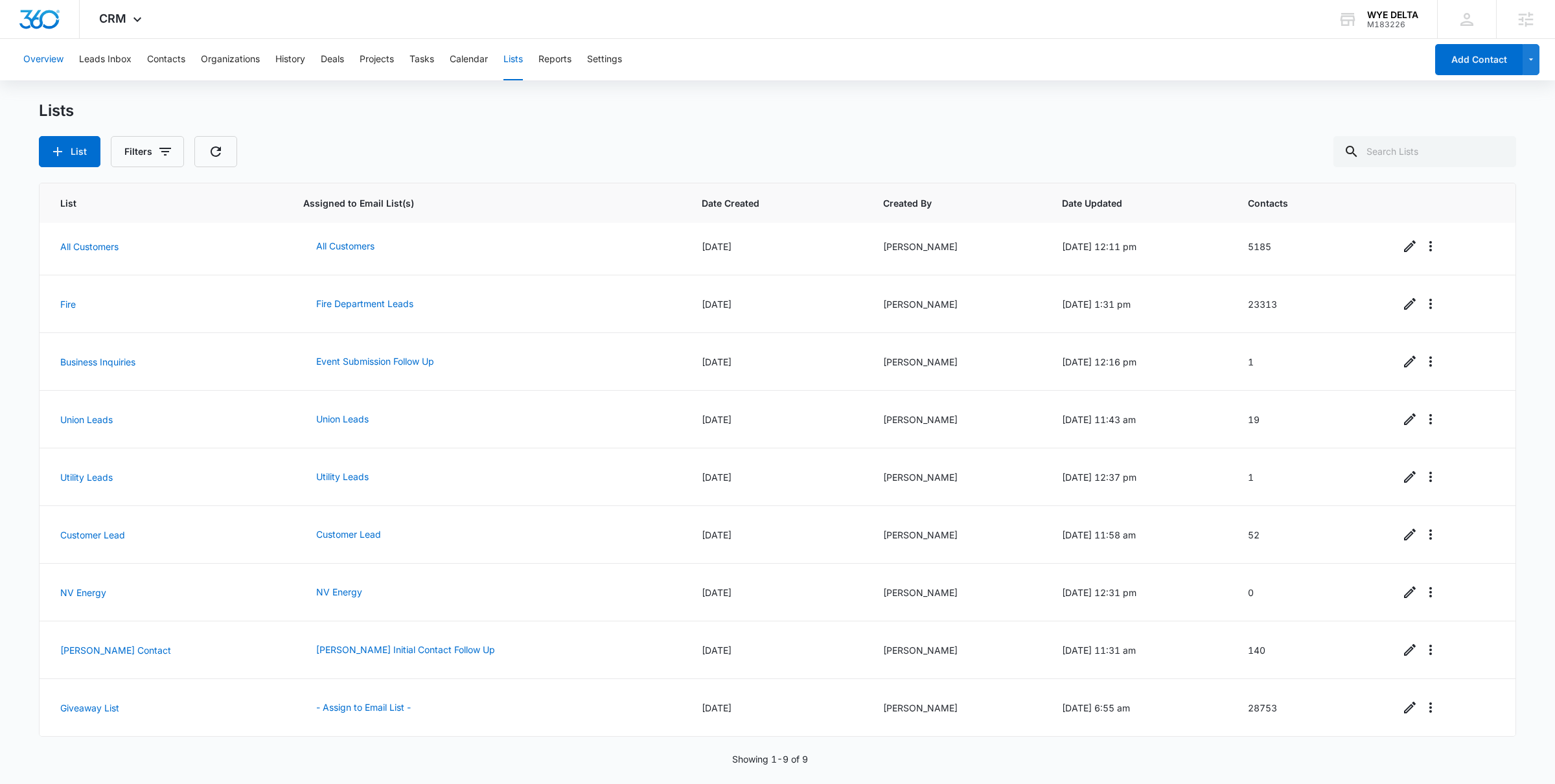
click at [48, 66] on button "Overview" at bounding box center [43, 60] width 40 height 42
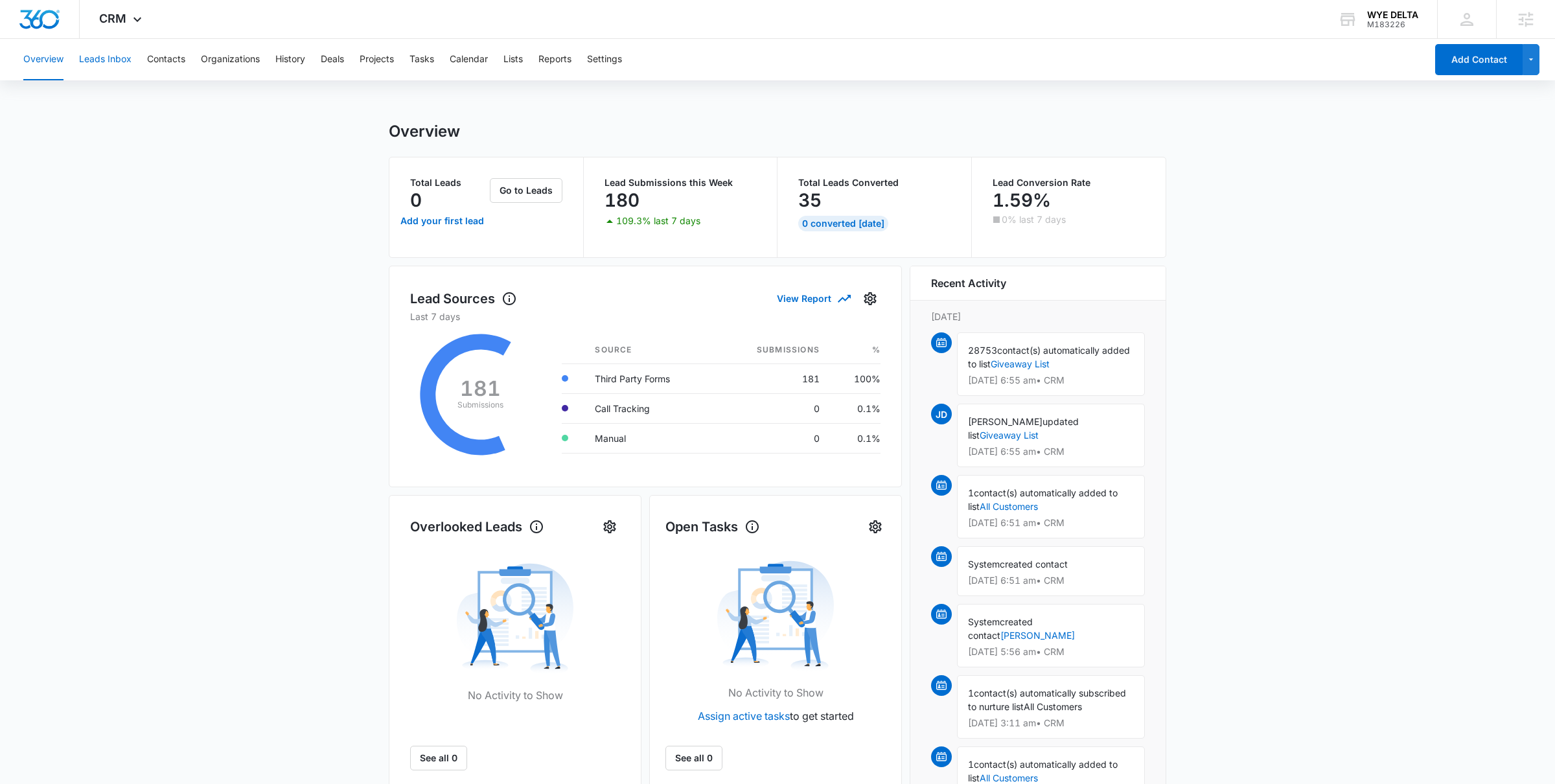
click at [112, 61] on button "Leads Inbox" at bounding box center [105, 60] width 53 height 42
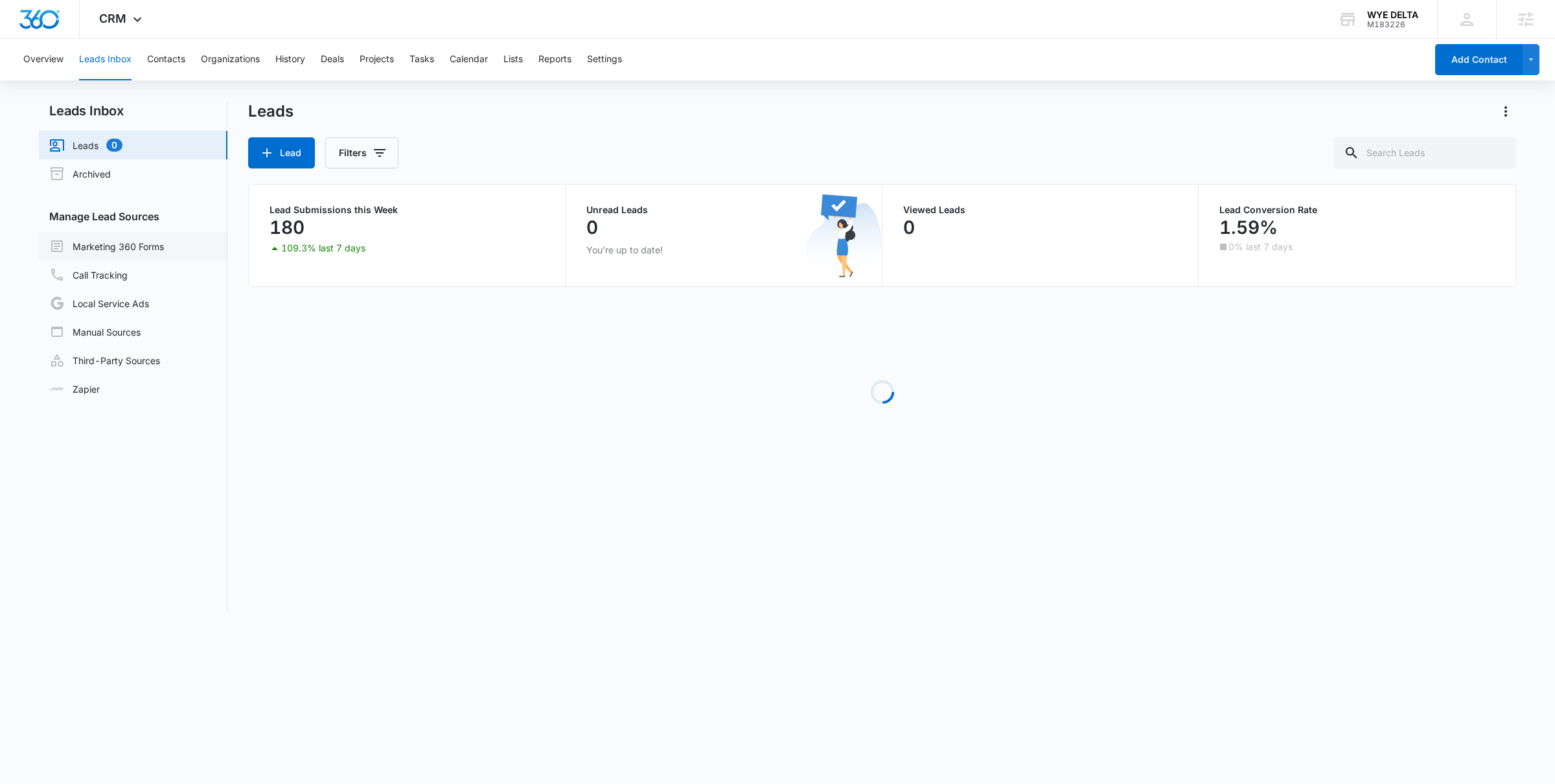
click at [126, 250] on link "Marketing 360 Forms" at bounding box center [107, 246] width 114 height 16
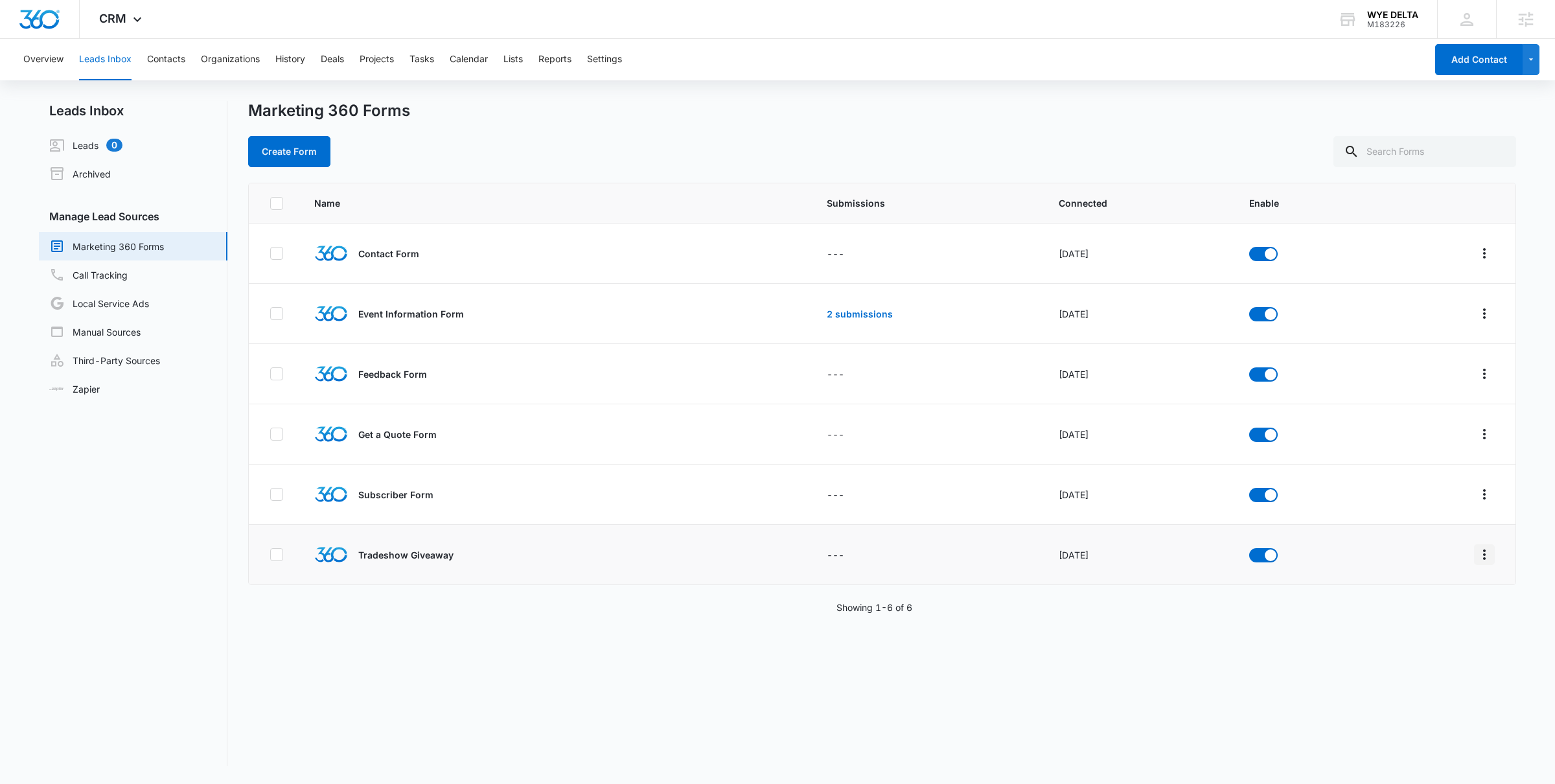
click at [1482, 556] on icon "Overflow Menu" at bounding box center [1485, 554] width 16 height 16
click at [1425, 650] on div "Submission Rules" at bounding box center [1426, 649] width 74 height 9
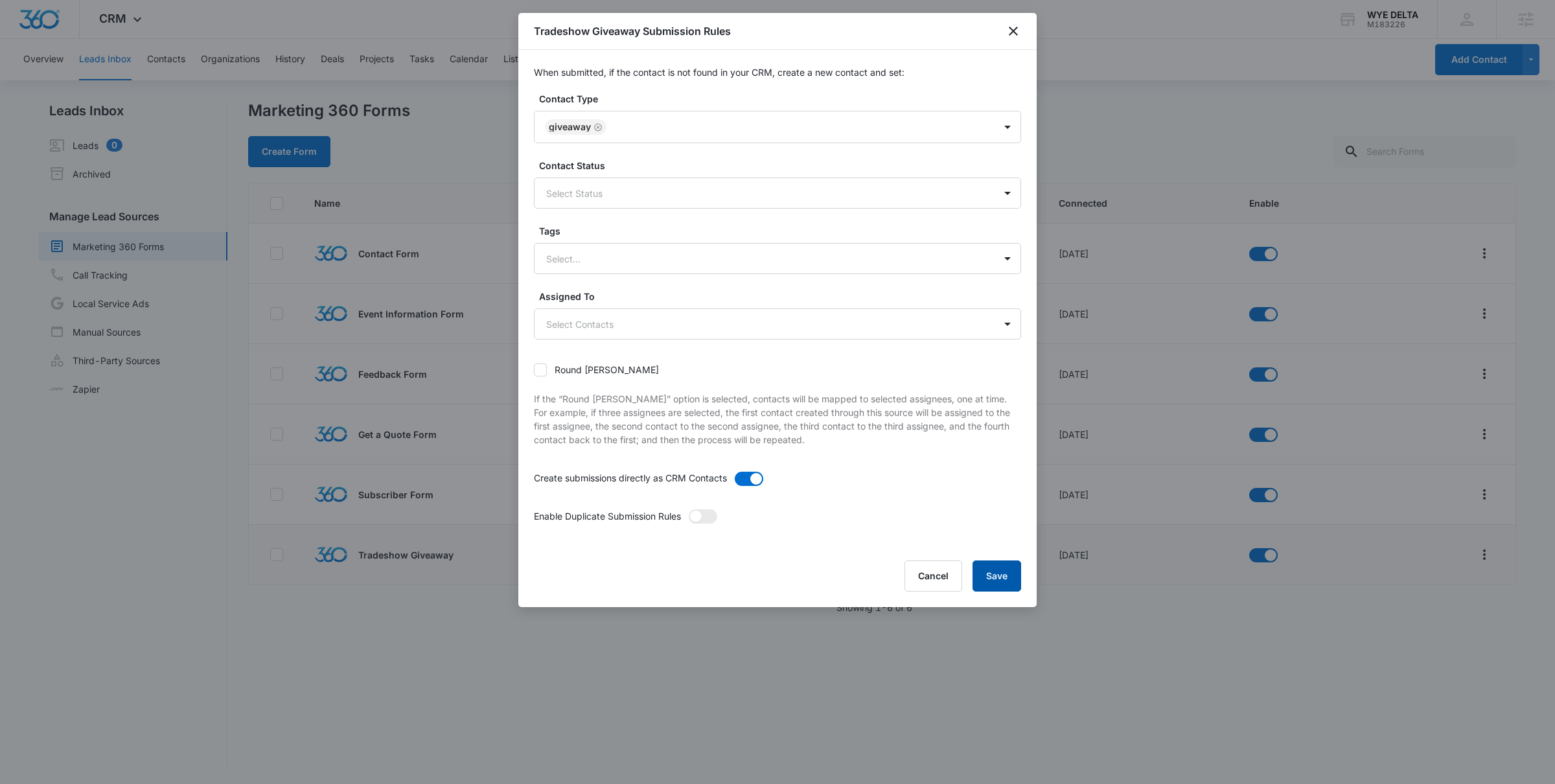
click at [985, 578] on button "Save" at bounding box center [997, 576] width 49 height 31
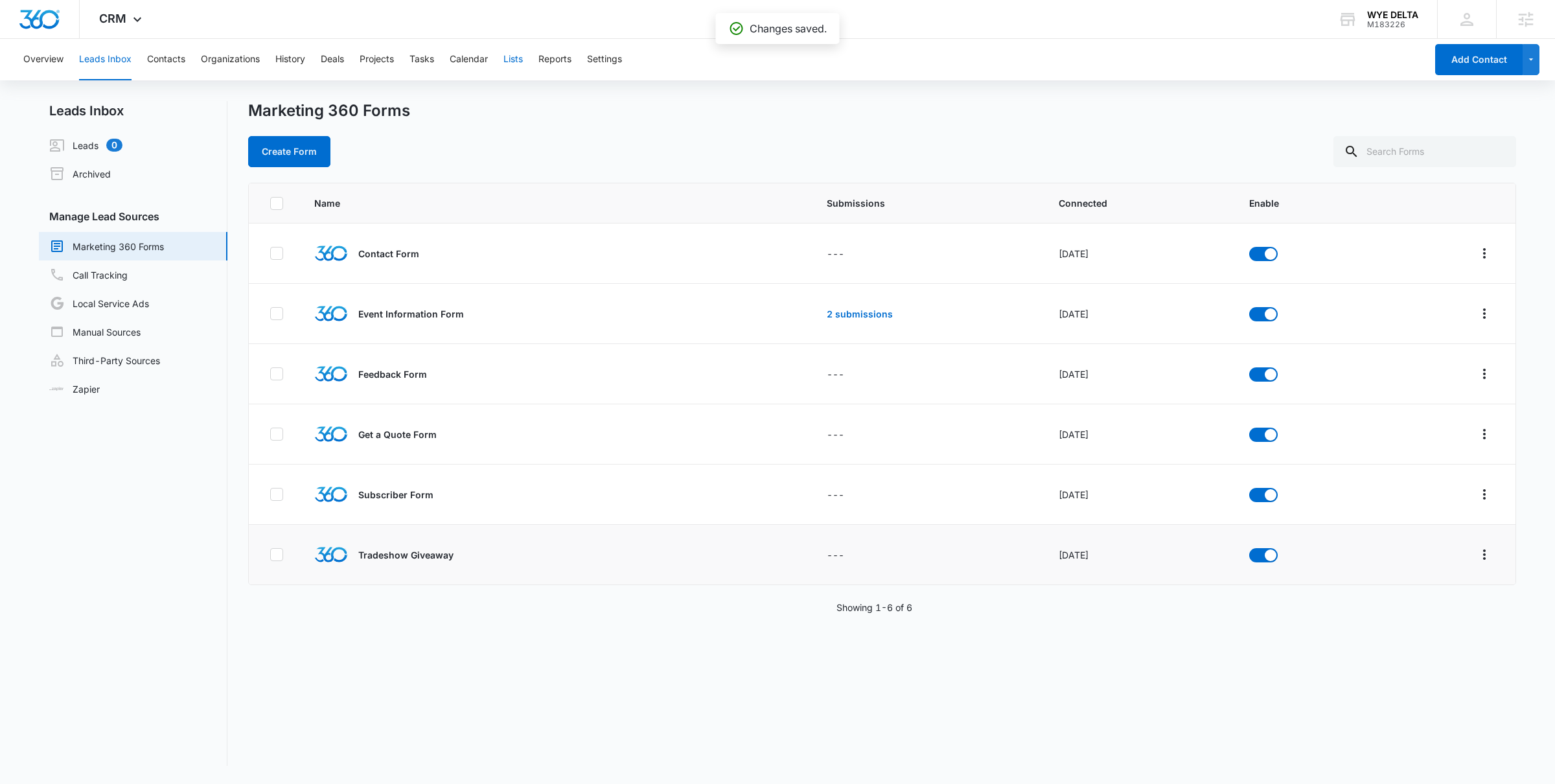
click at [521, 55] on button "Lists" at bounding box center [513, 60] width 19 height 42
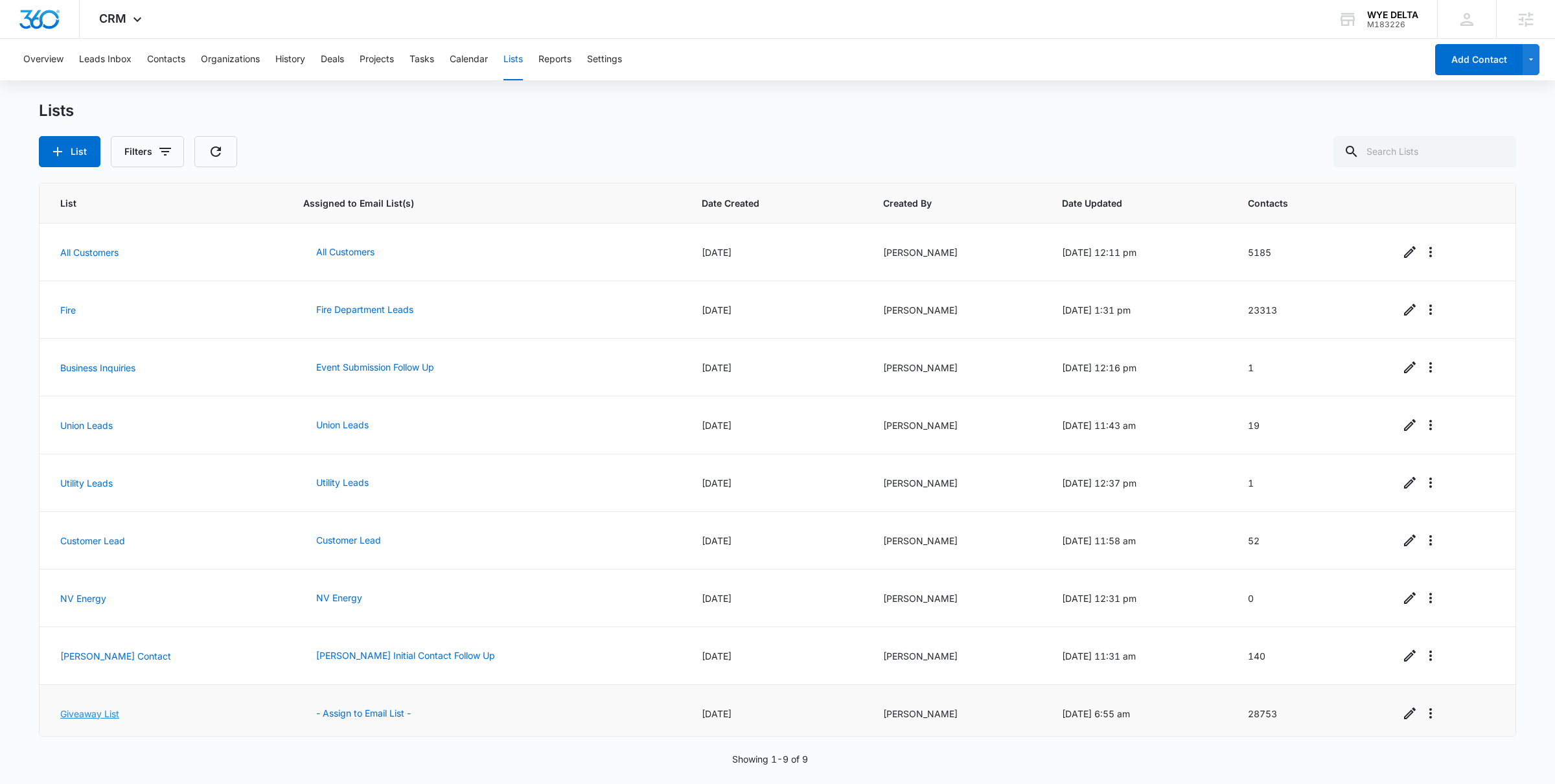
click at [84, 711] on link "Giveaway List" at bounding box center [90, 714] width 59 height 11
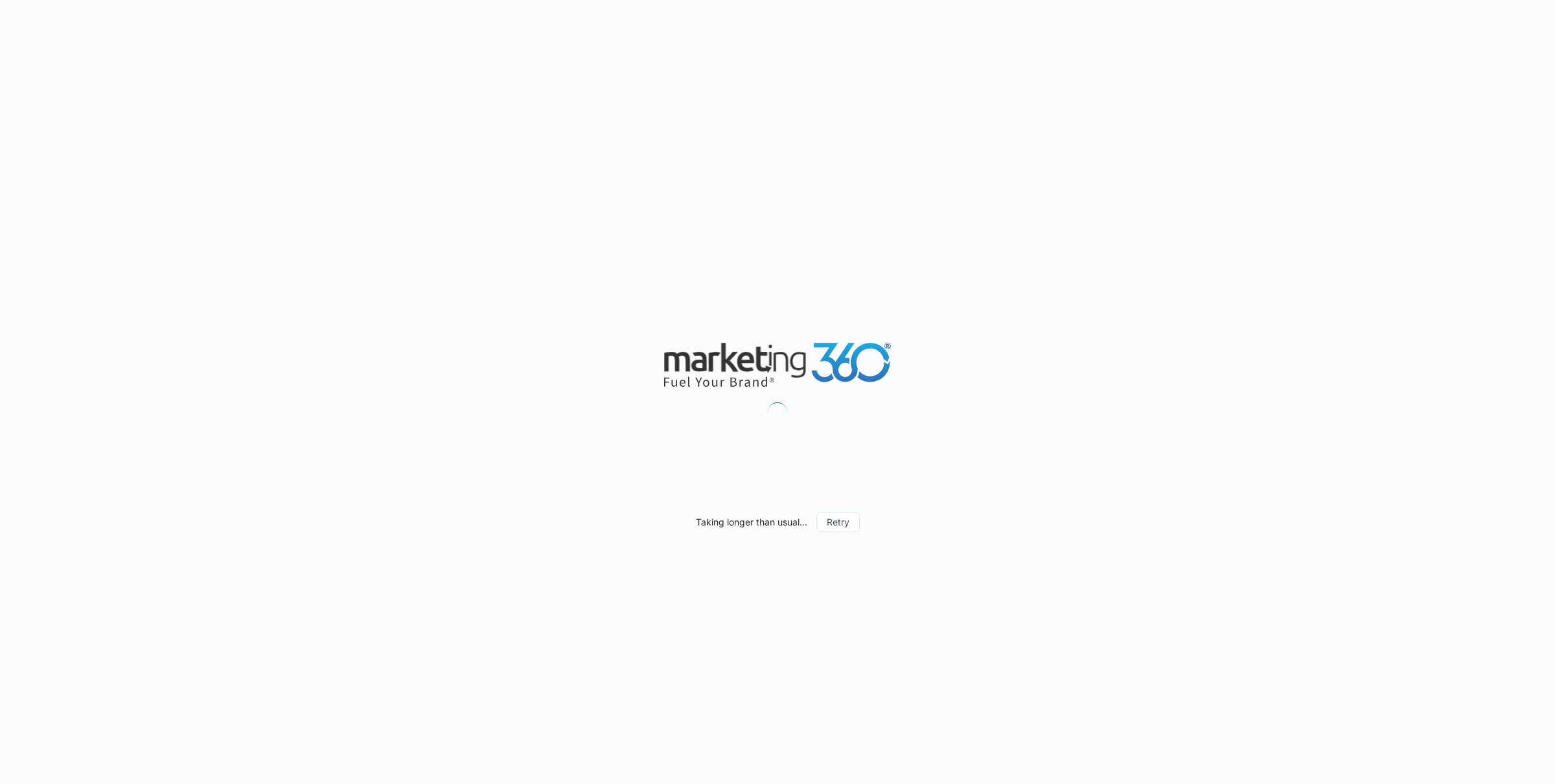
scroll to position [798, 0]
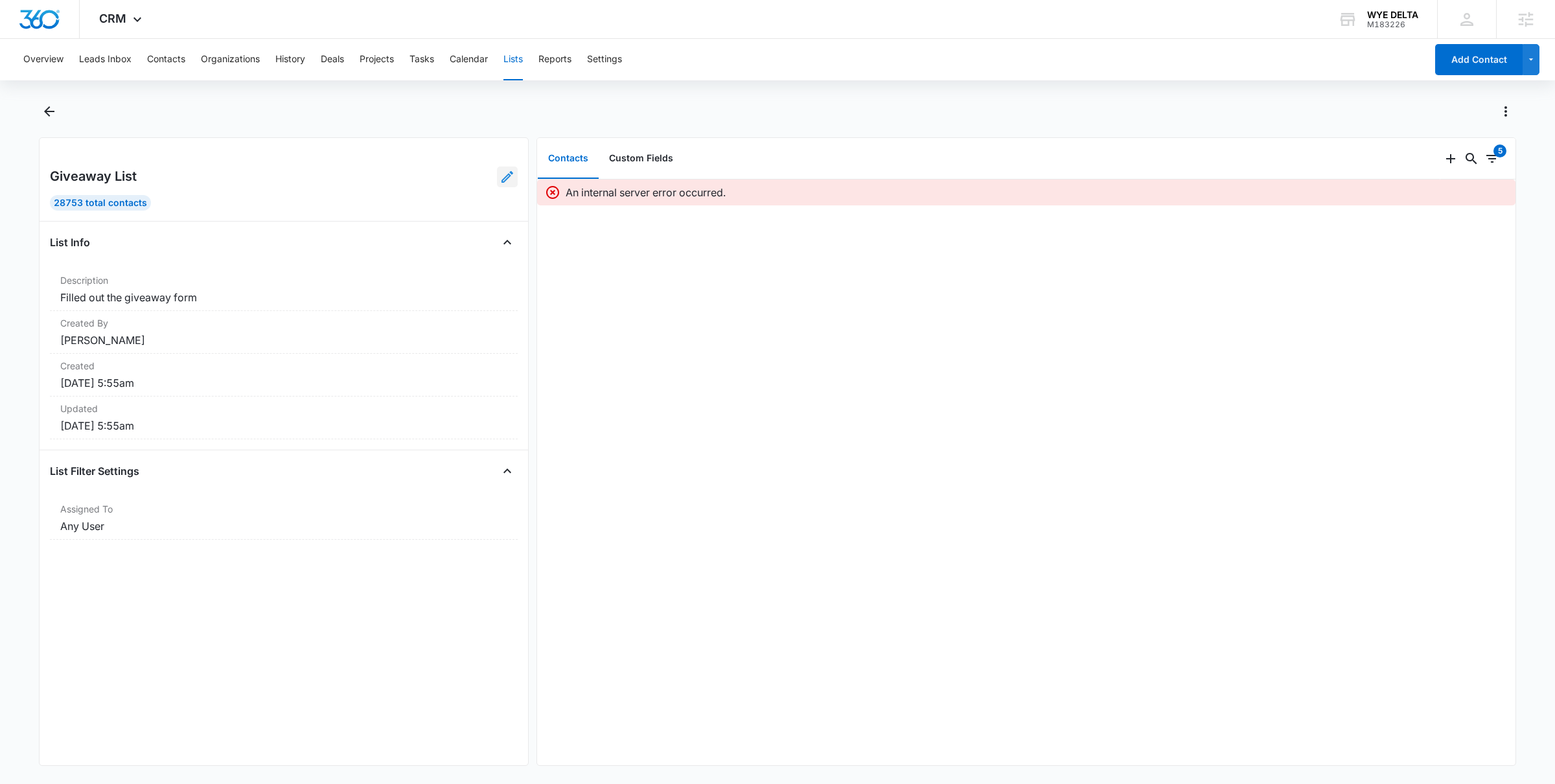
click at [503, 177] on icon at bounding box center [508, 177] width 16 height 16
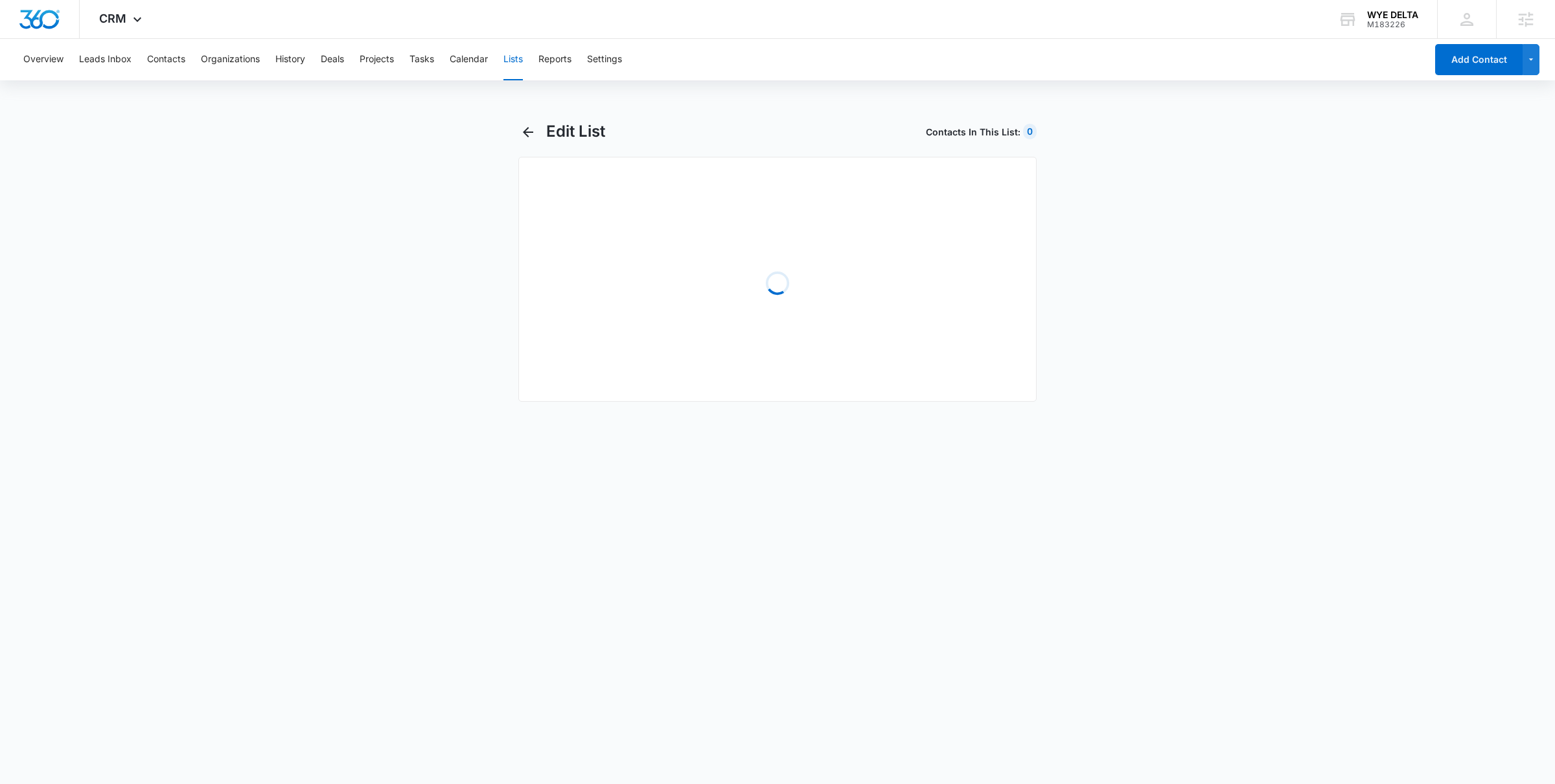
select select "31"
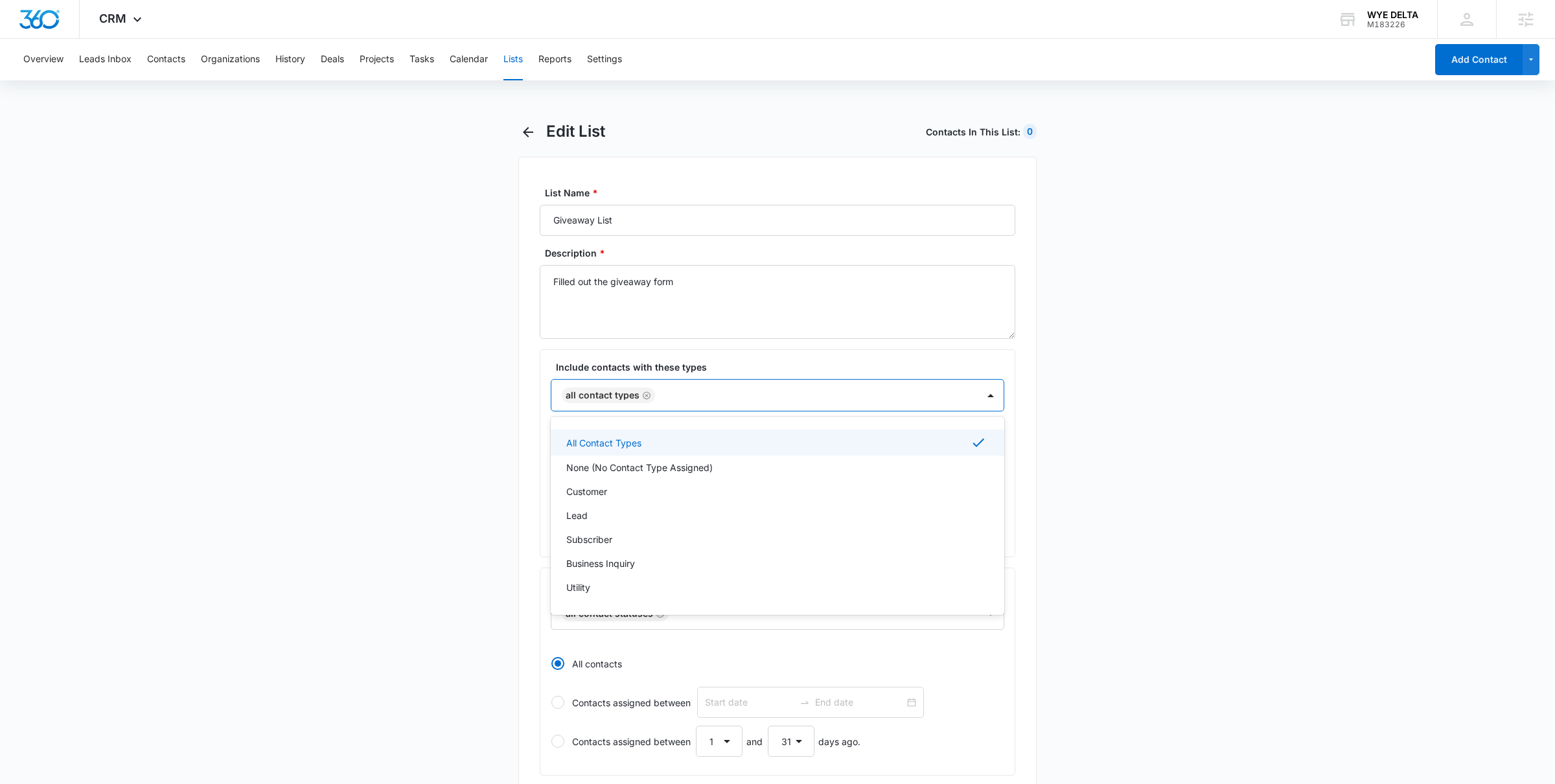
click at [680, 389] on div at bounding box center [810, 395] width 302 height 16
click at [646, 395] on icon "Remove All Contact Types" at bounding box center [646, 395] width 9 height 10
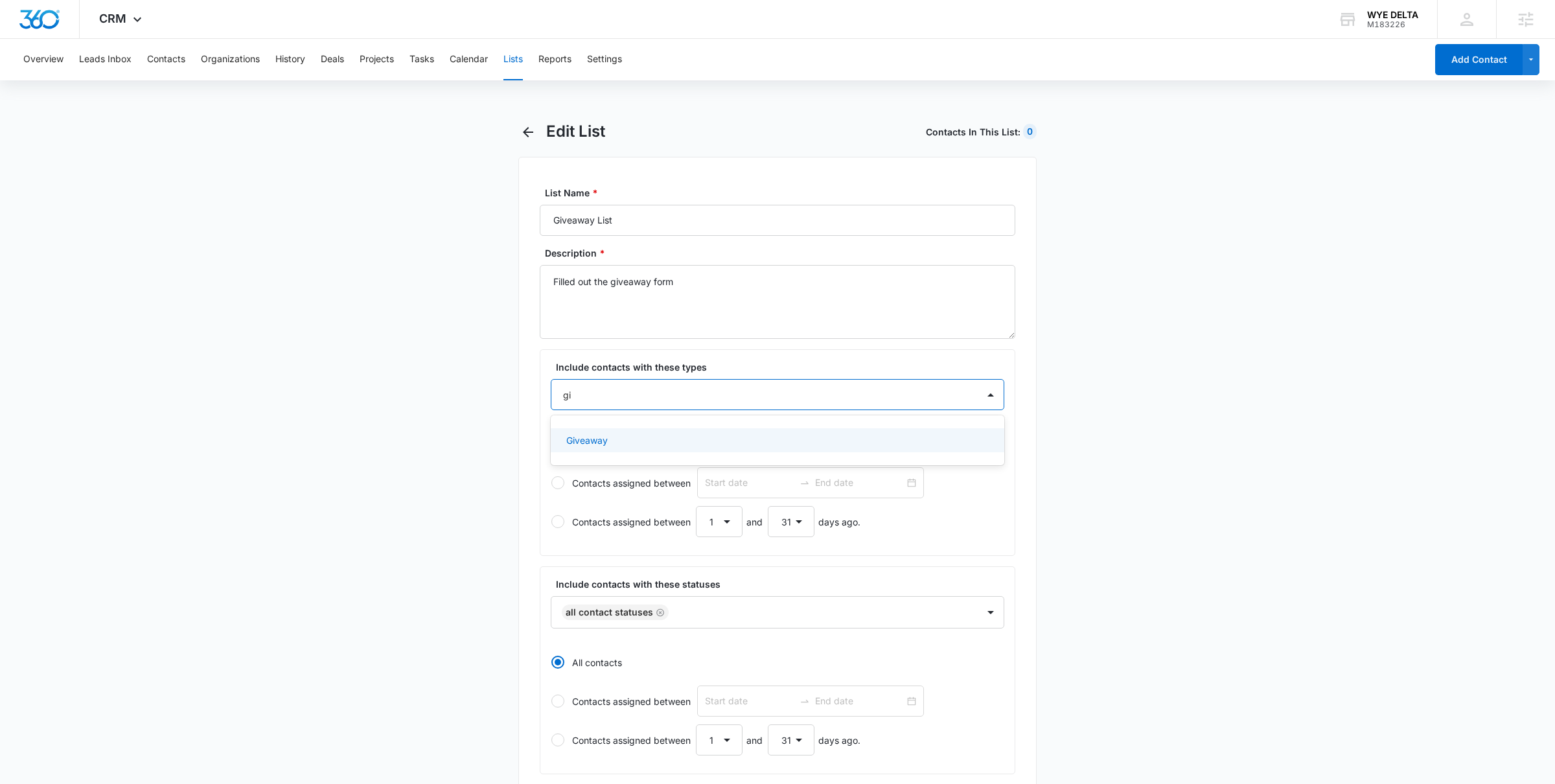
type input "giv"
click at [593, 444] on p "Giveaway" at bounding box center [587, 440] width 42 height 14
click at [402, 464] on main "Edit List Contacts In This List : 28753 List Name * Giveaway List Description *…" at bounding box center [777, 598] width 1555 height 951
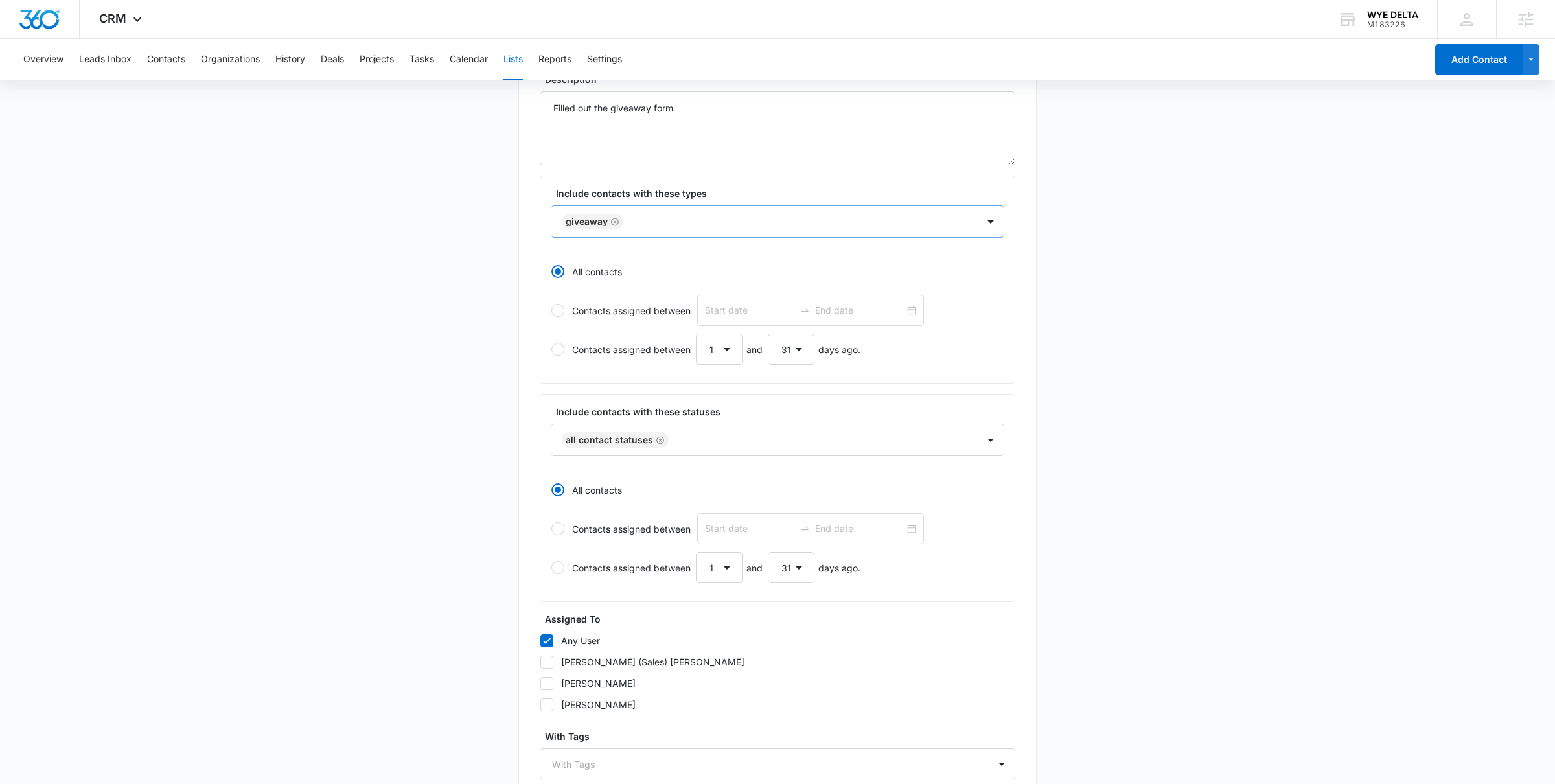
scroll to position [172, 0]
click at [653, 441] on div "Remove All Contact Statuses" at bounding box center [658, 442] width 11 height 9
click at [671, 446] on div at bounding box center [761, 441] width 398 height 16
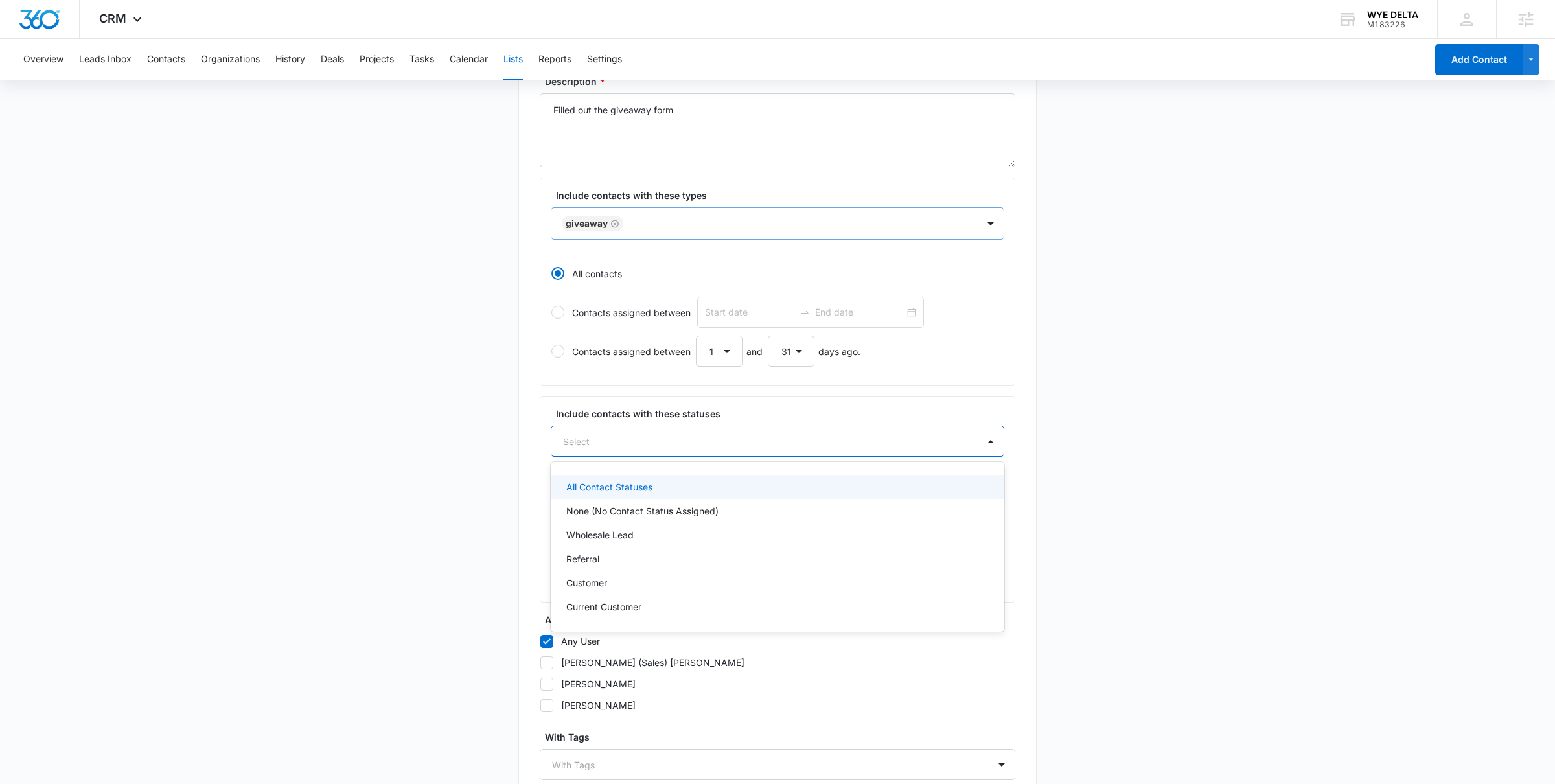
click at [648, 492] on p "All Contact Statuses" at bounding box center [609, 487] width 86 height 14
click at [485, 652] on main "Edit List Contacts In This List : 28753 List Name * Giveaway List Description *…" at bounding box center [777, 425] width 1555 height 951
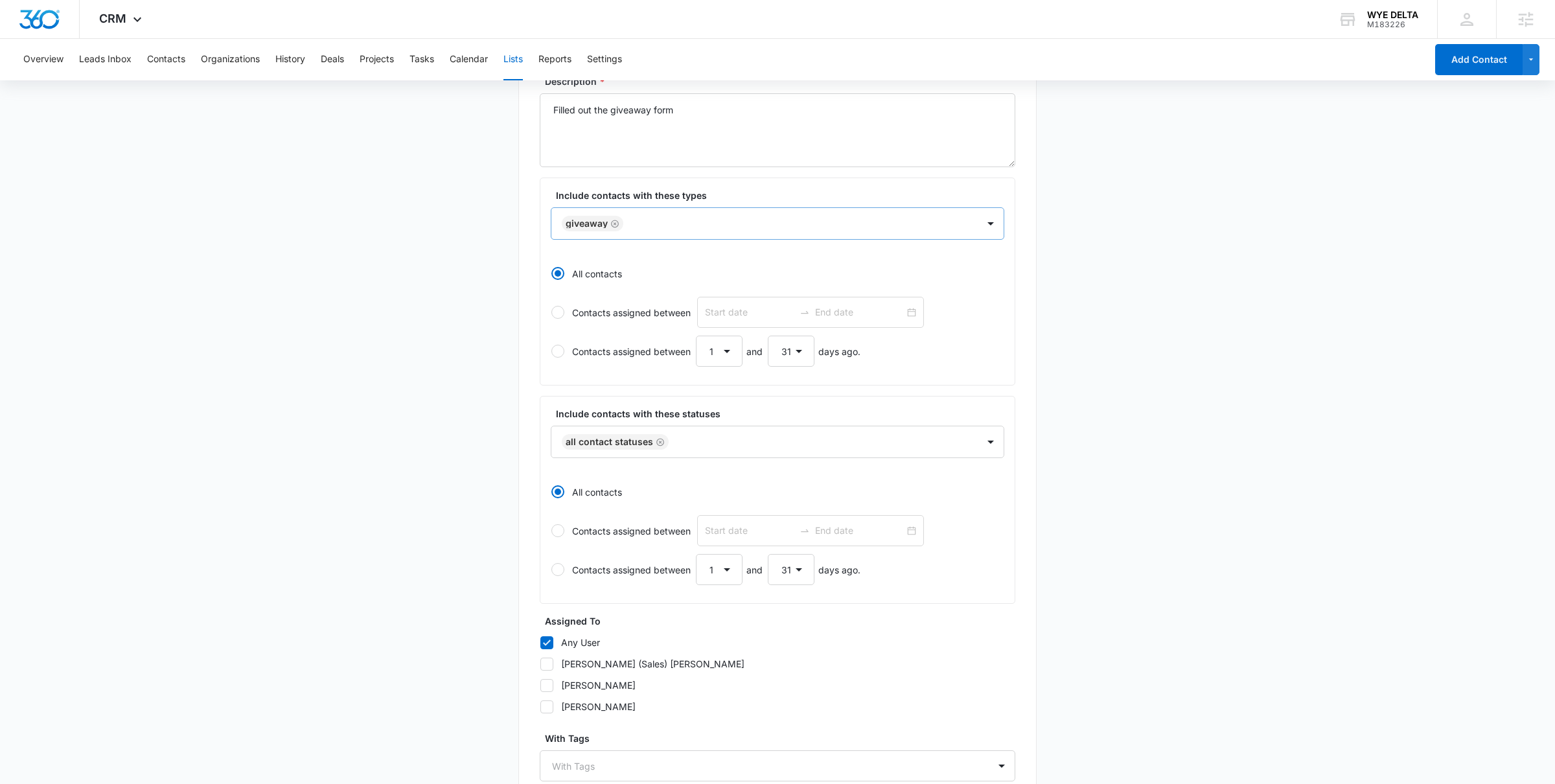
scroll to position [290, 0]
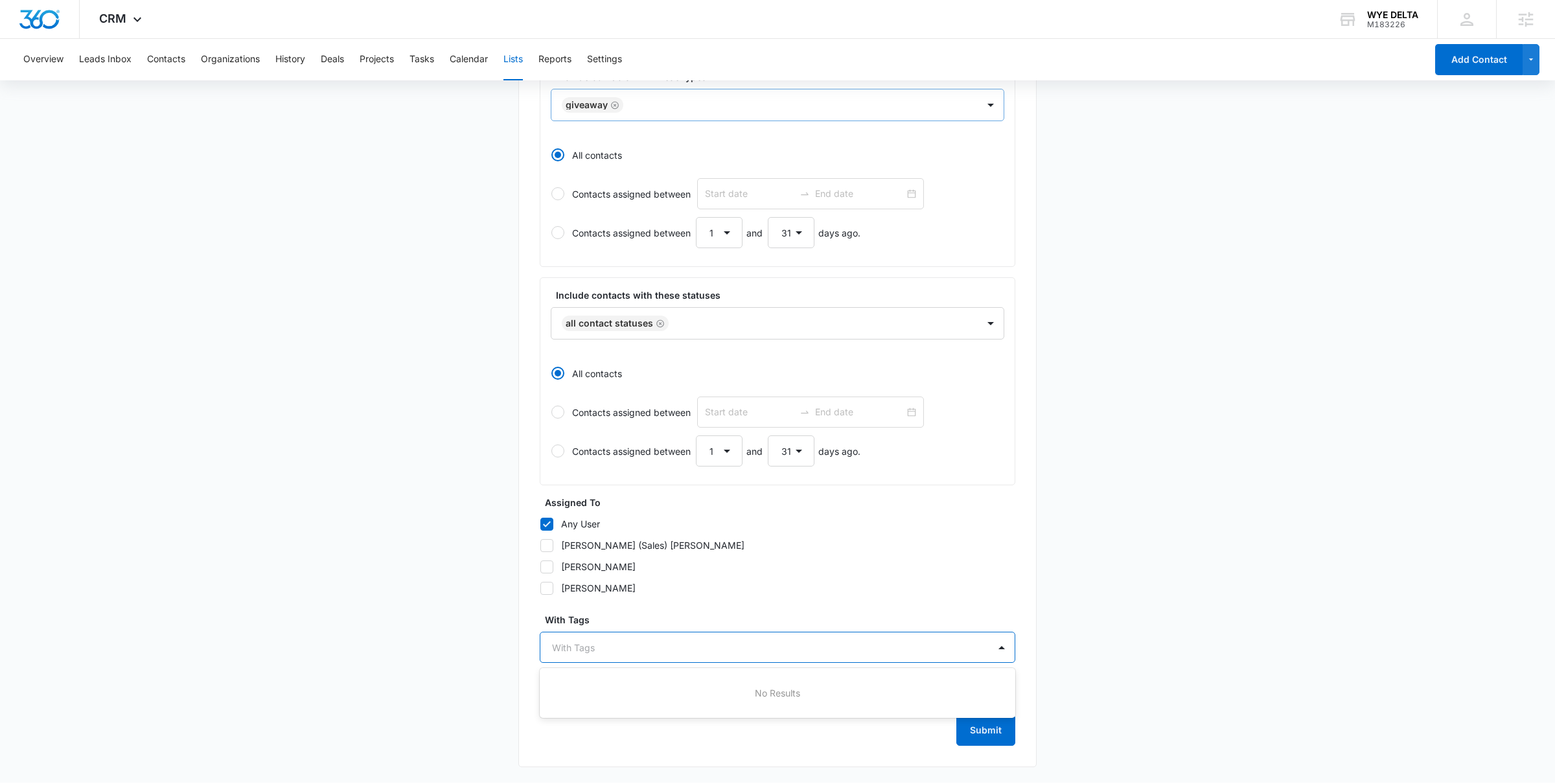
click at [669, 650] on div at bounding box center [769, 647] width 436 height 16
click at [579, 645] on div at bounding box center [769, 647] width 436 height 16
click at [588, 692] on button "Add Custom Filter" at bounding box center [603, 689] width 126 height 31
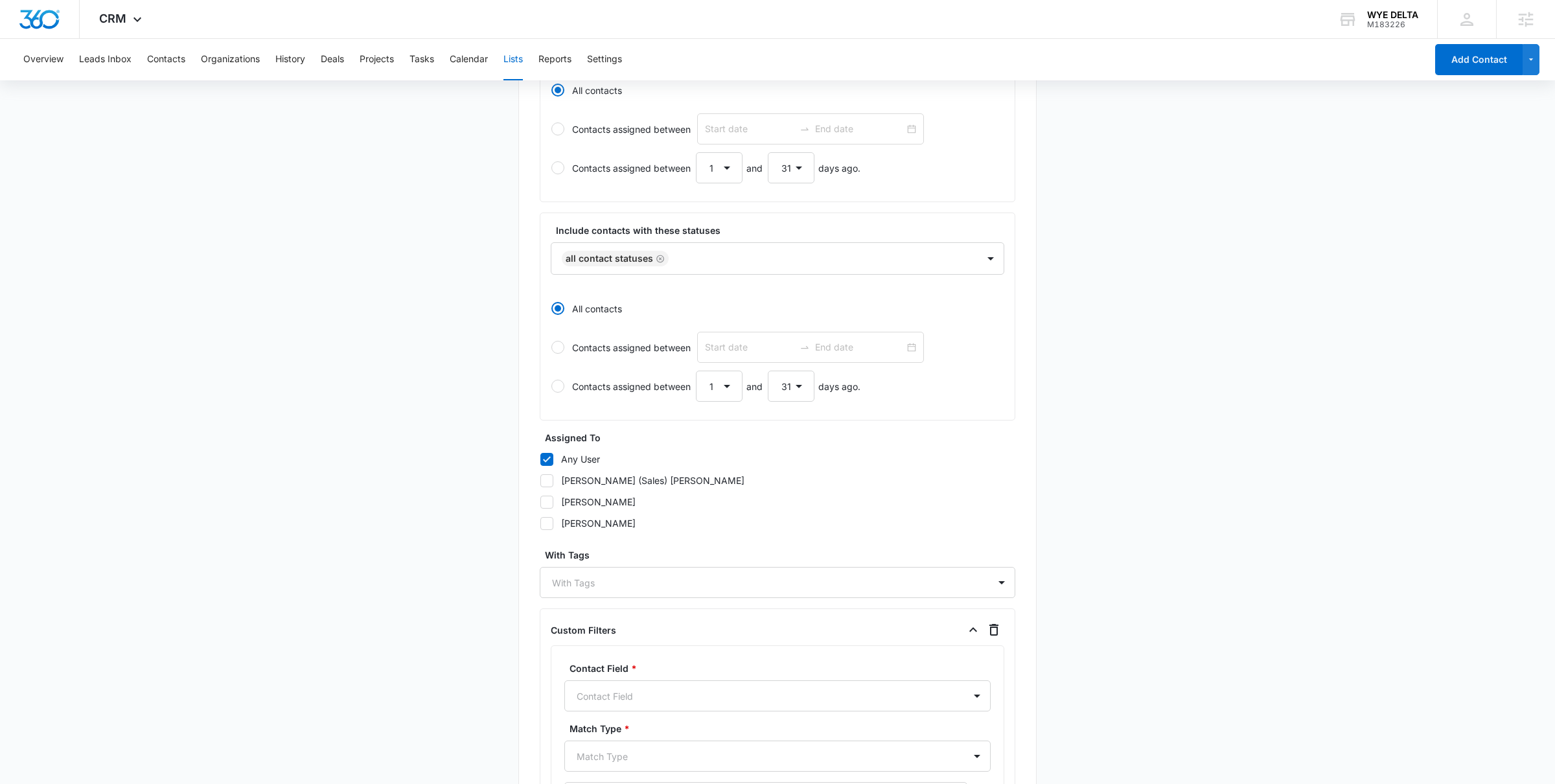
scroll to position [498, 0]
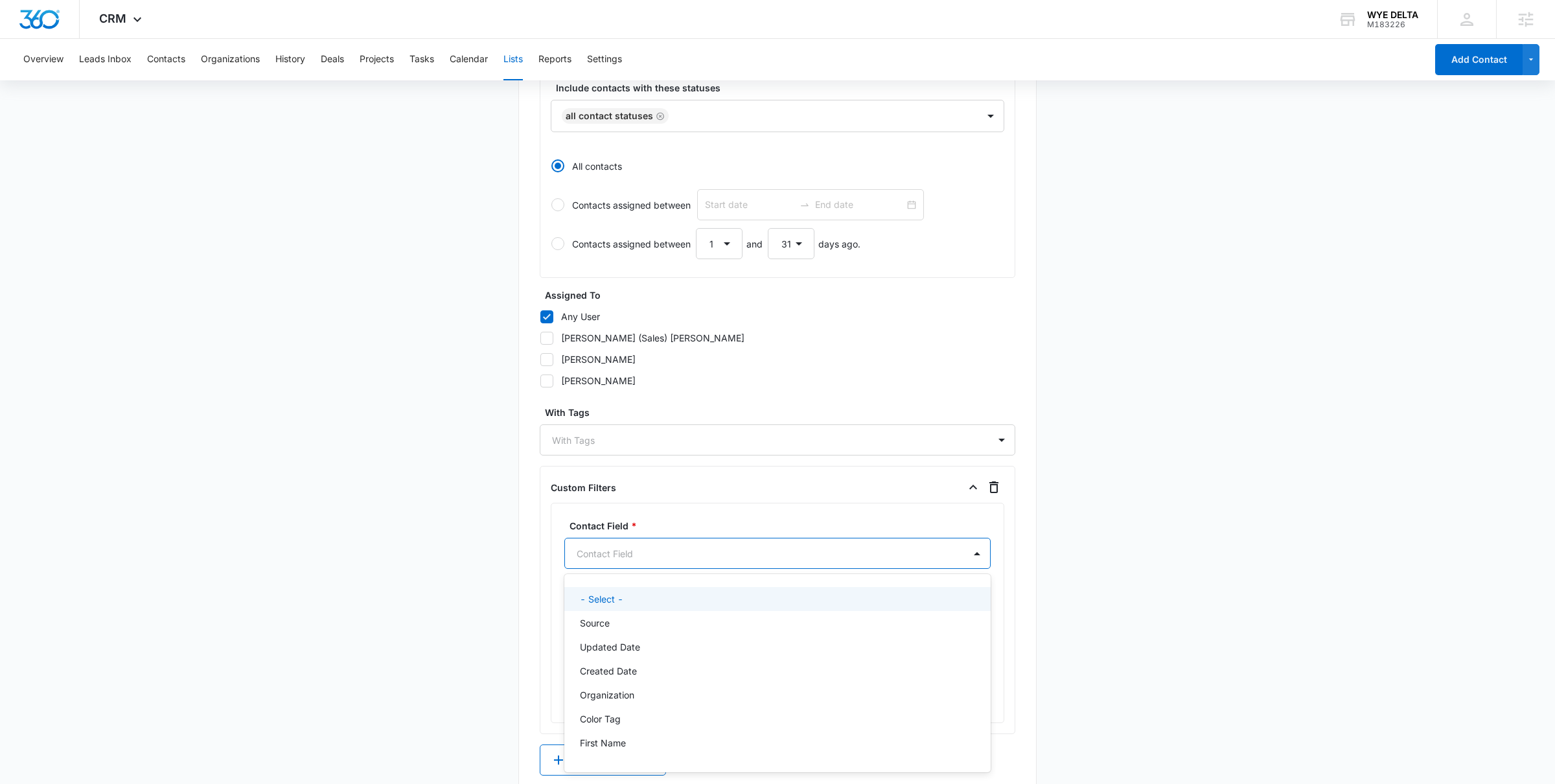
click at [638, 549] on div at bounding box center [762, 554] width 371 height 16
click at [631, 633] on div "Source" at bounding box center [778, 623] width 426 height 24
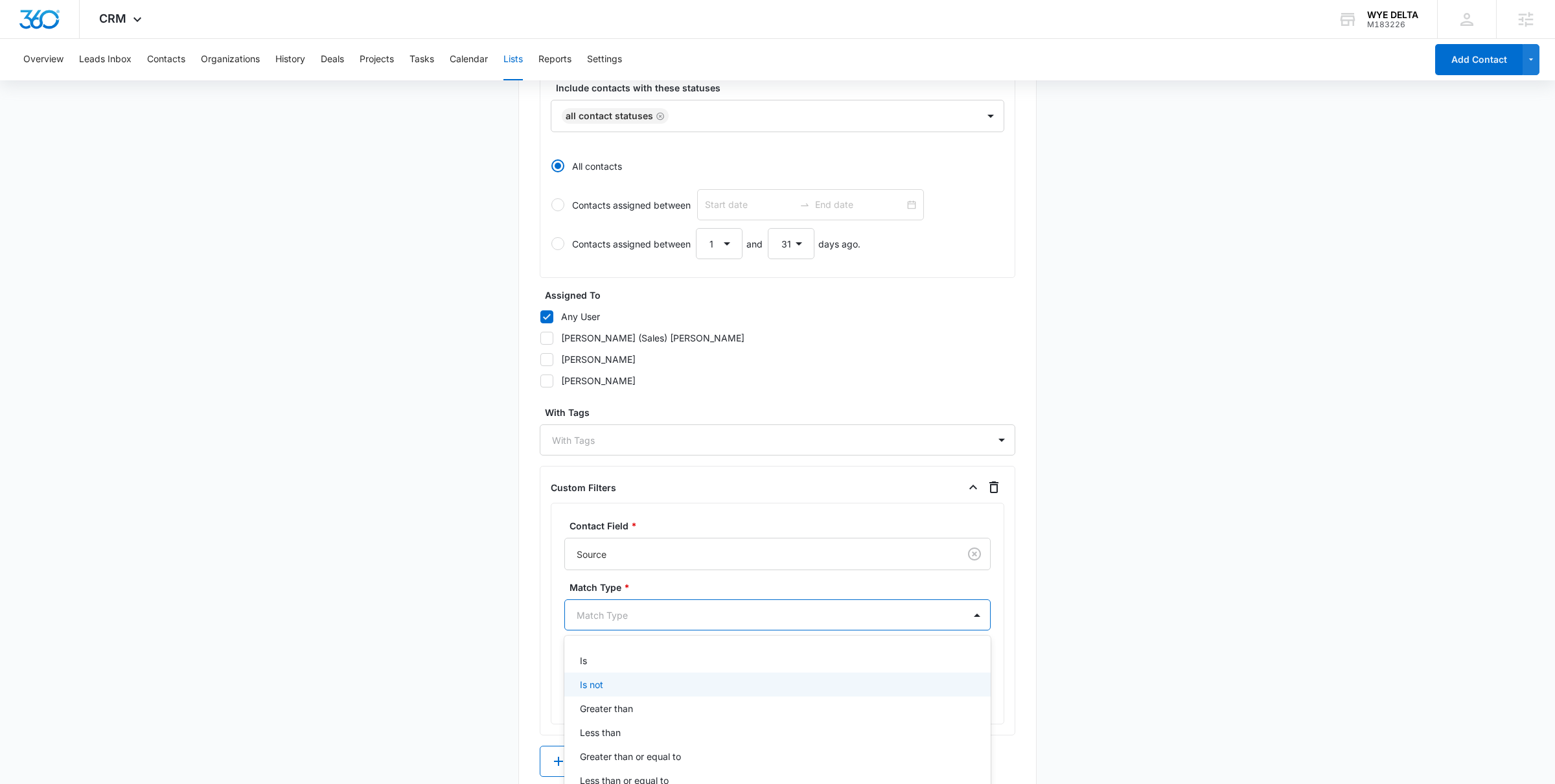
scroll to position [529, 0]
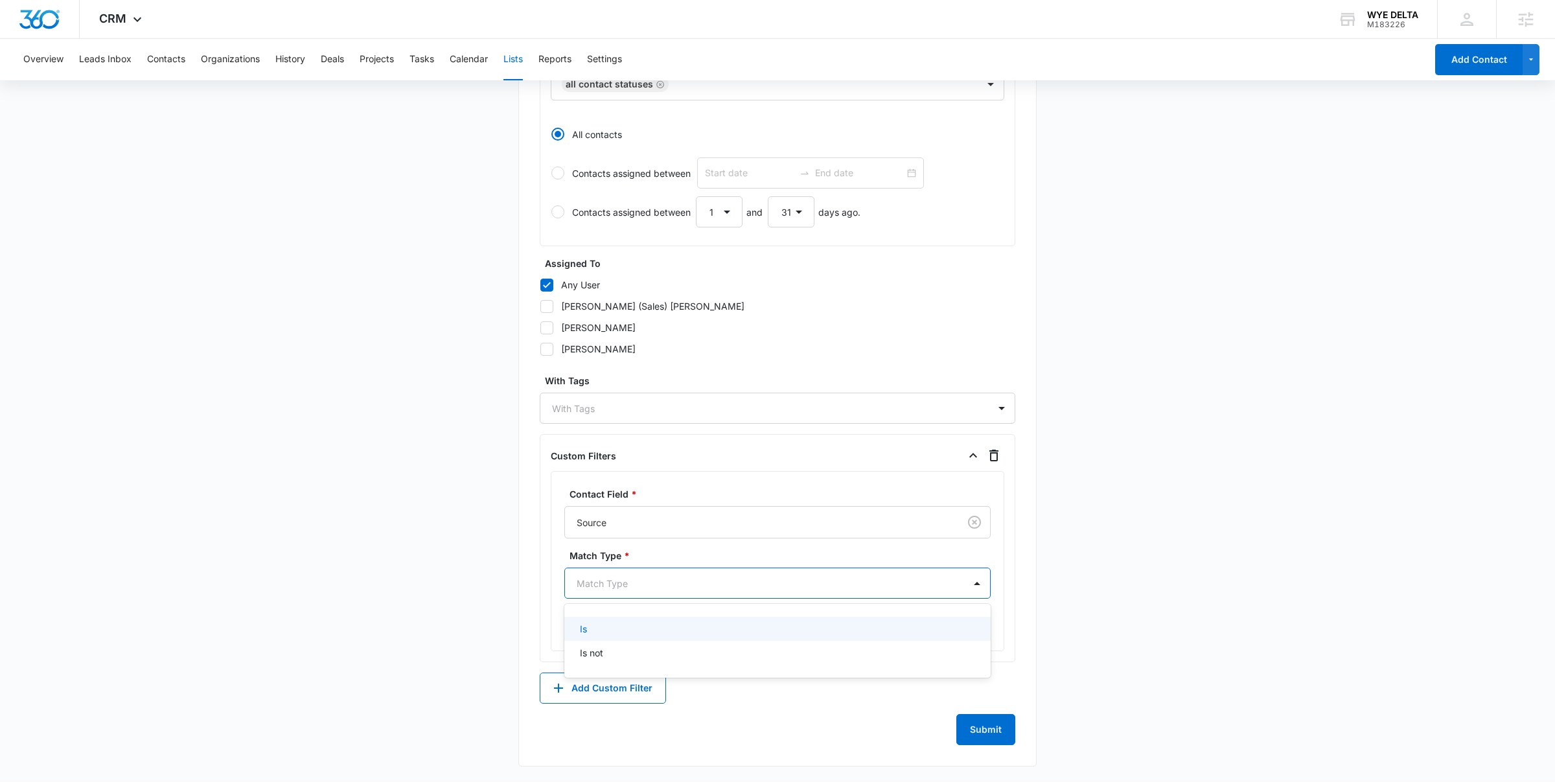
click at [629, 582] on div at bounding box center [762, 583] width 371 height 16
click at [612, 628] on div "Is" at bounding box center [776, 629] width 392 height 14
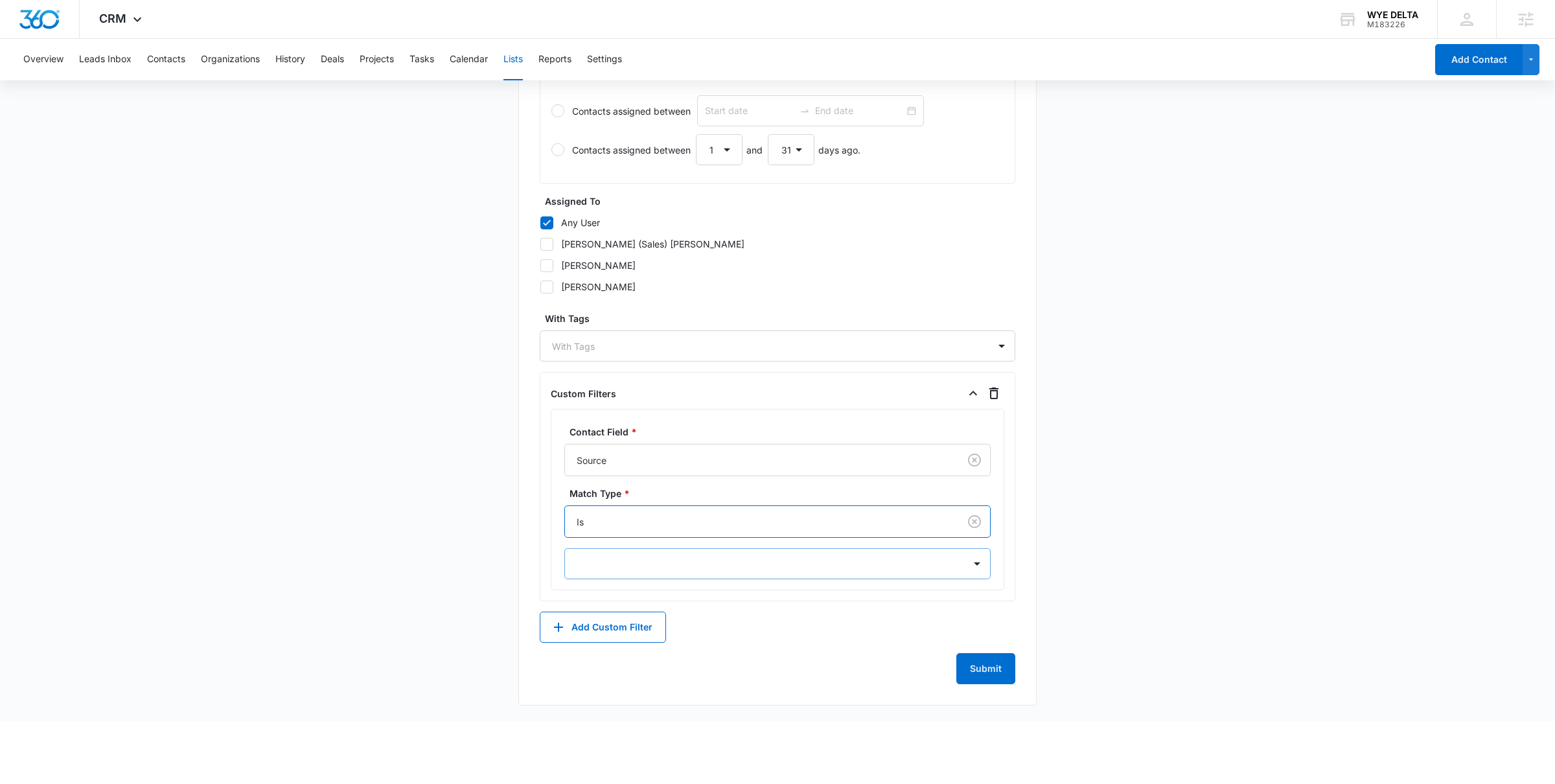
click at [618, 580] on div at bounding box center [778, 564] width 426 height 31
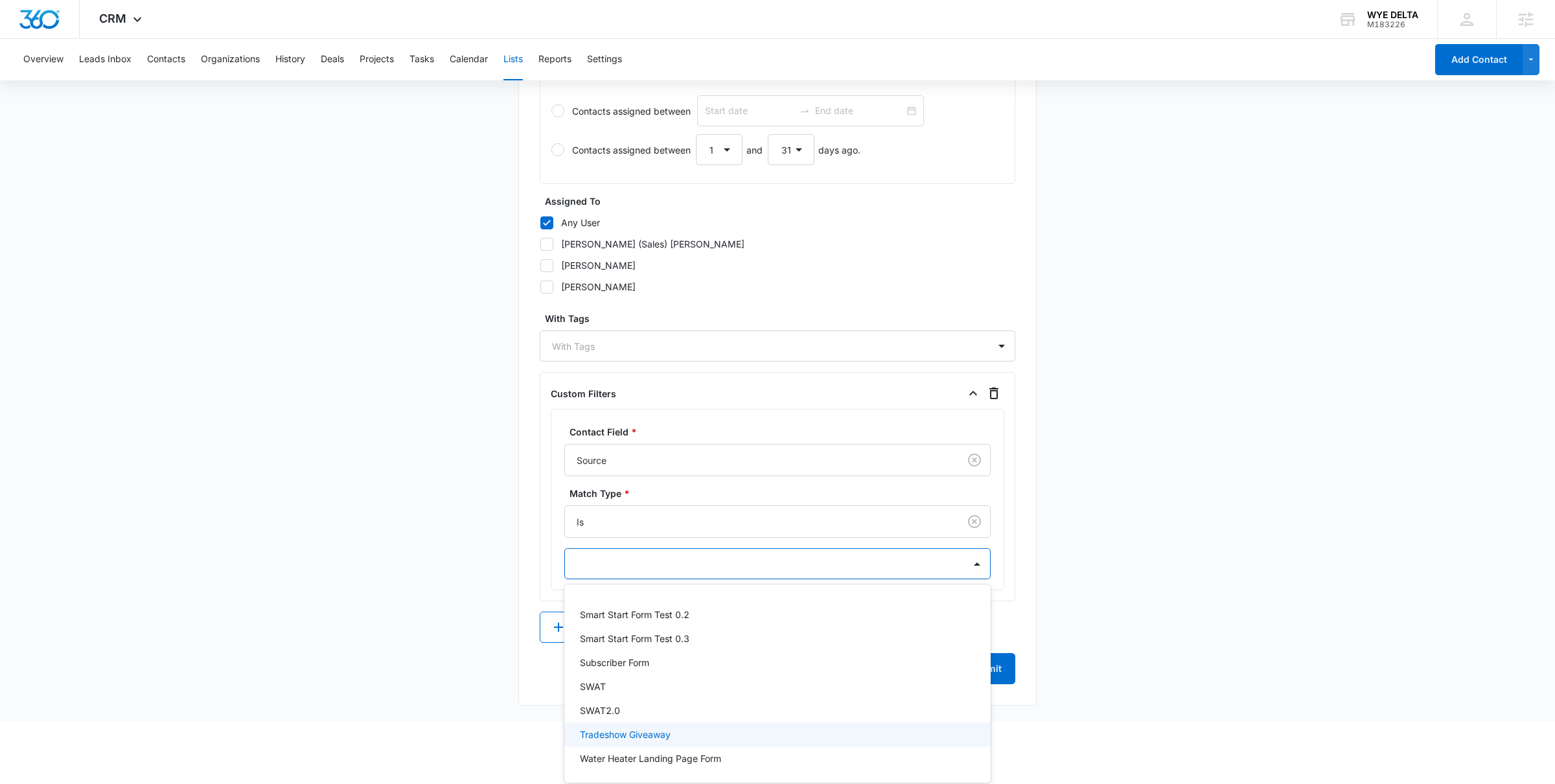
click at [655, 730] on p "Tradeshow Giveaway" at bounding box center [625, 735] width 91 height 14
click at [970, 566] on div "Contact Field * Source Match Type * Is option Tradeshow Giveaway, selected. Sma…" at bounding box center [778, 503] width 426 height 156
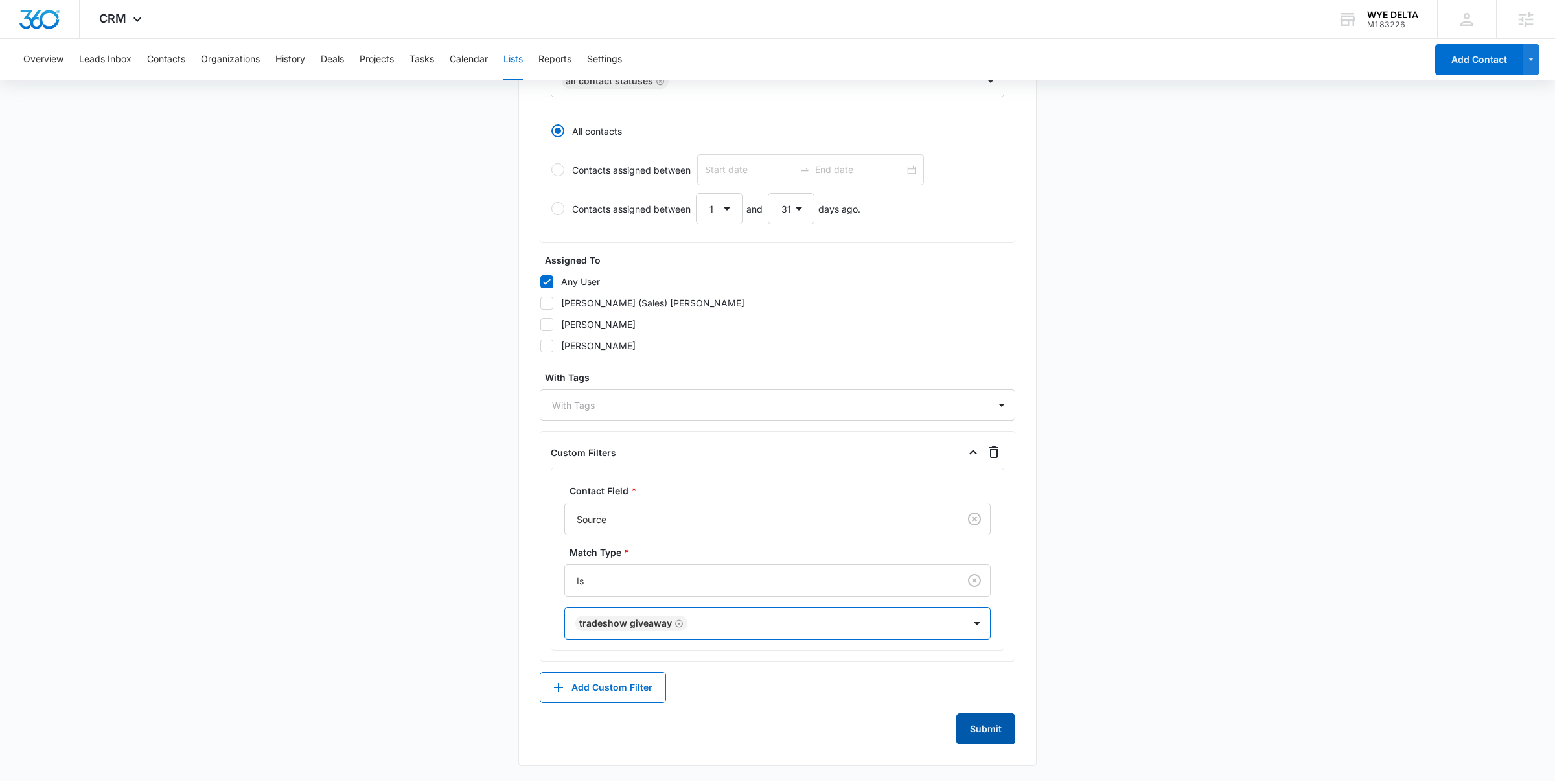
click at [982, 727] on button "Submit" at bounding box center [986, 729] width 59 height 31
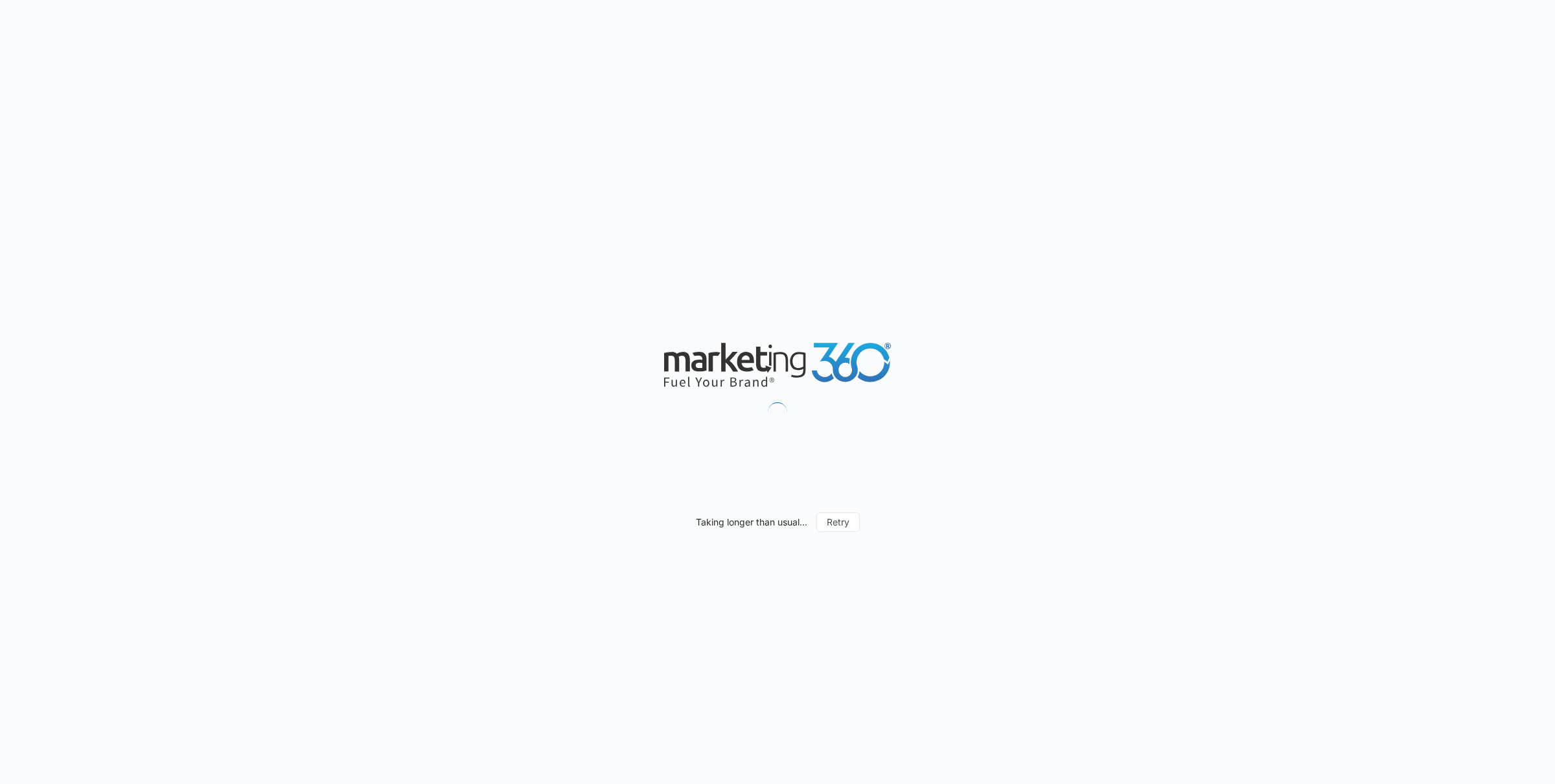
scroll to position [798, 0]
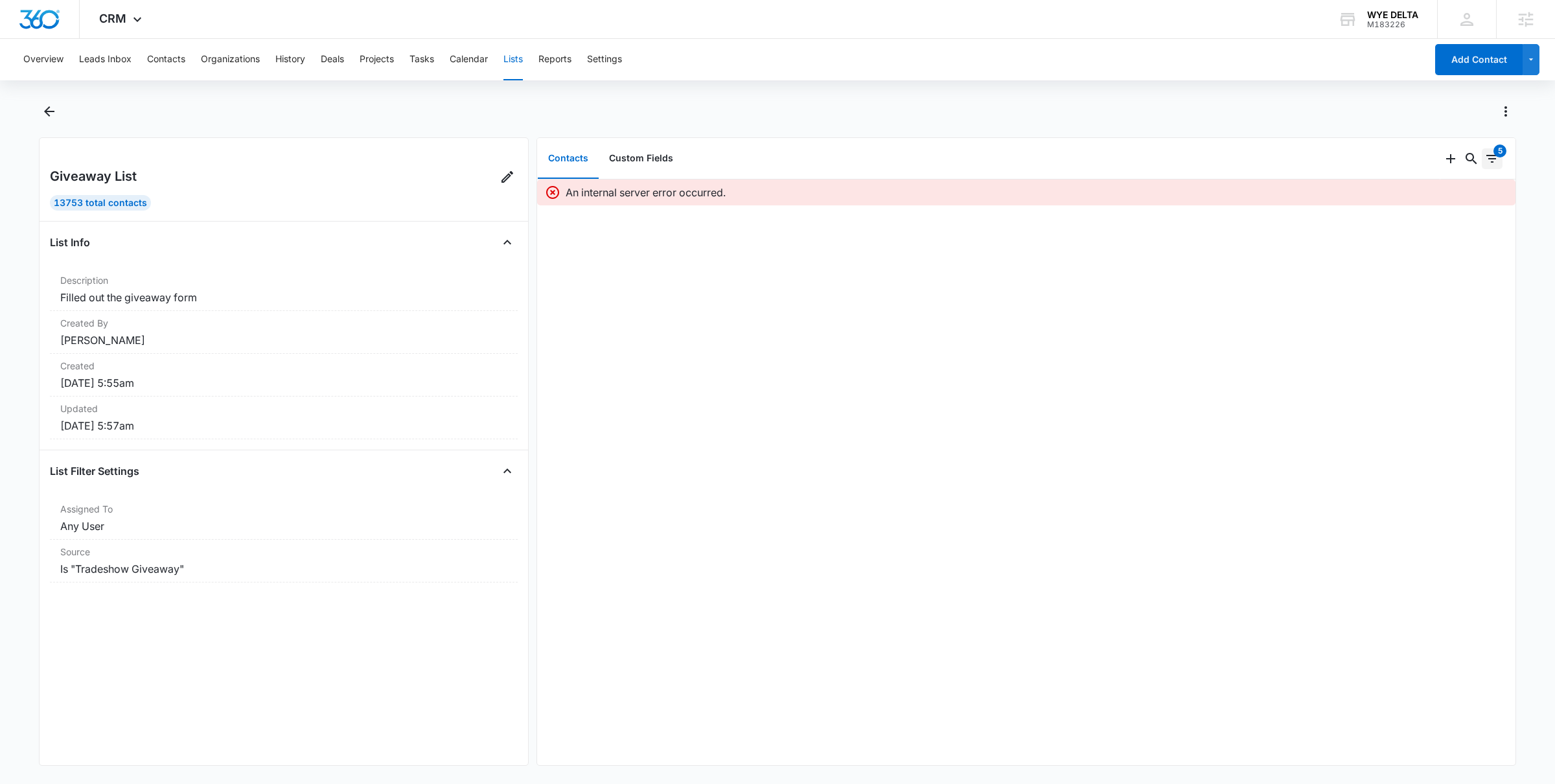
click at [1491, 156] on icon "Filters" at bounding box center [1493, 159] width 16 height 16
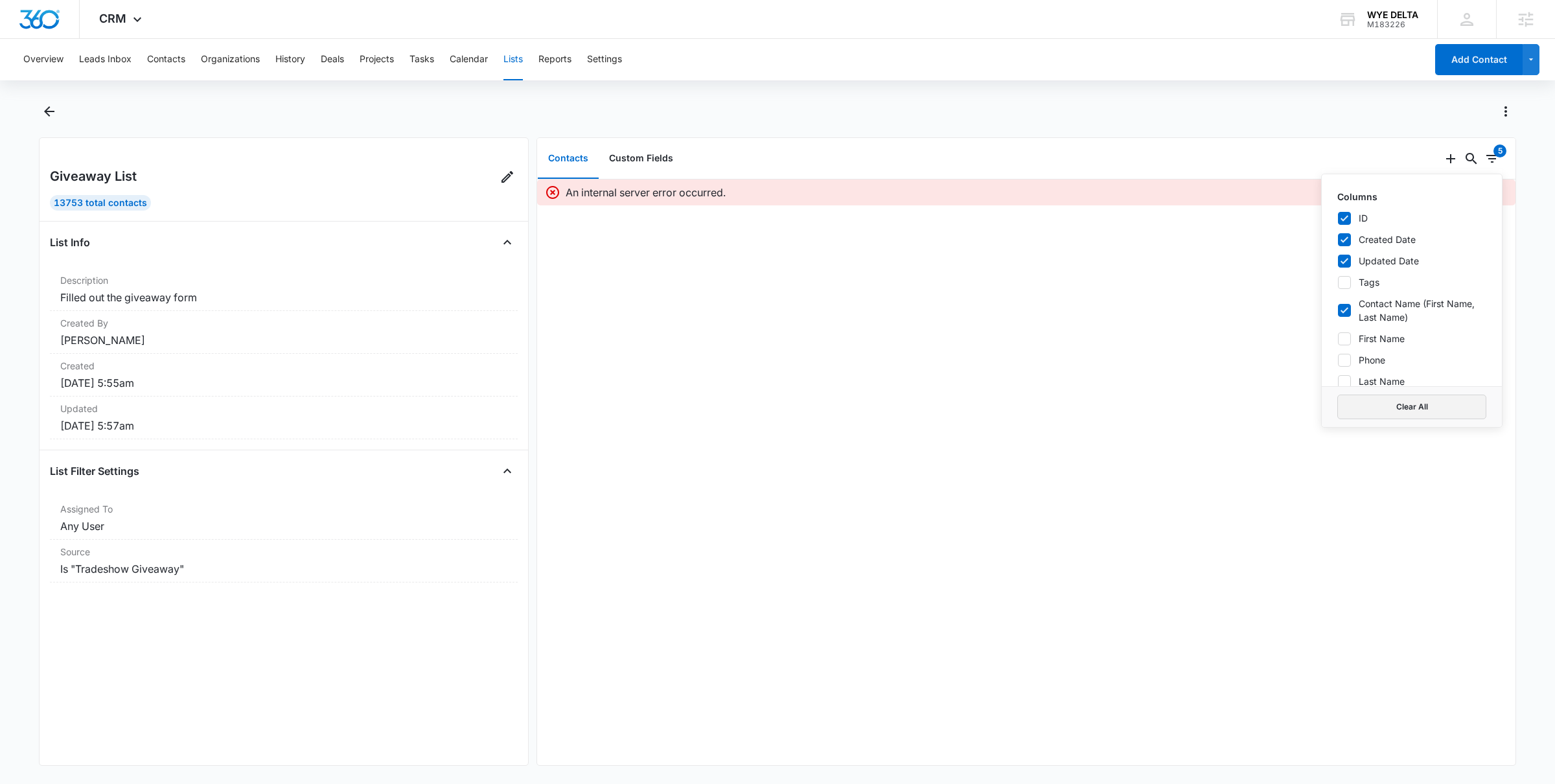
click at [1423, 398] on button "Clear All" at bounding box center [1412, 407] width 149 height 24
click at [1385, 405] on button "Clear All" at bounding box center [1412, 407] width 149 height 24
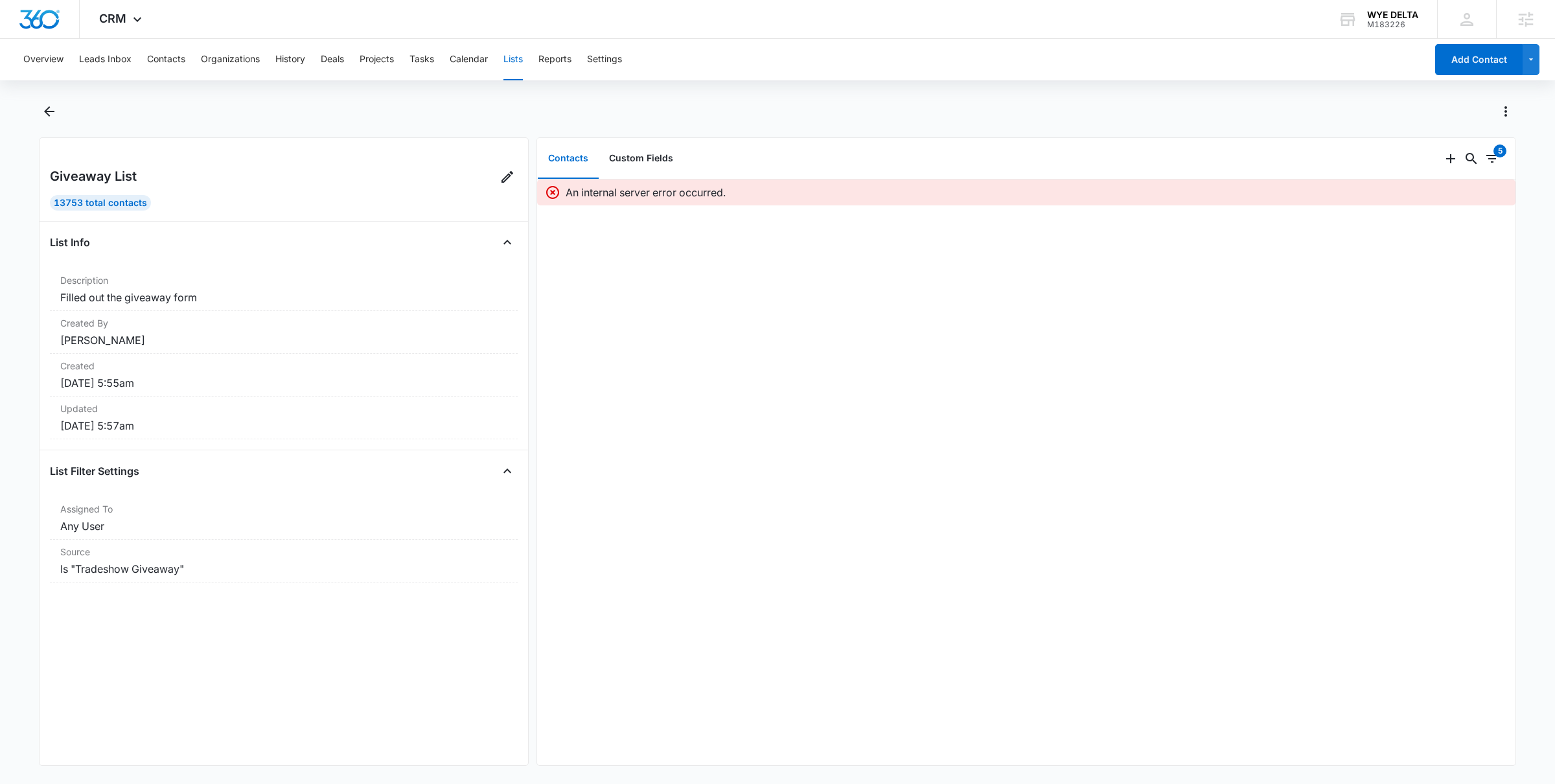
click at [1058, 421] on div "An internal server error occurred." at bounding box center [1027, 472] width 979 height 586
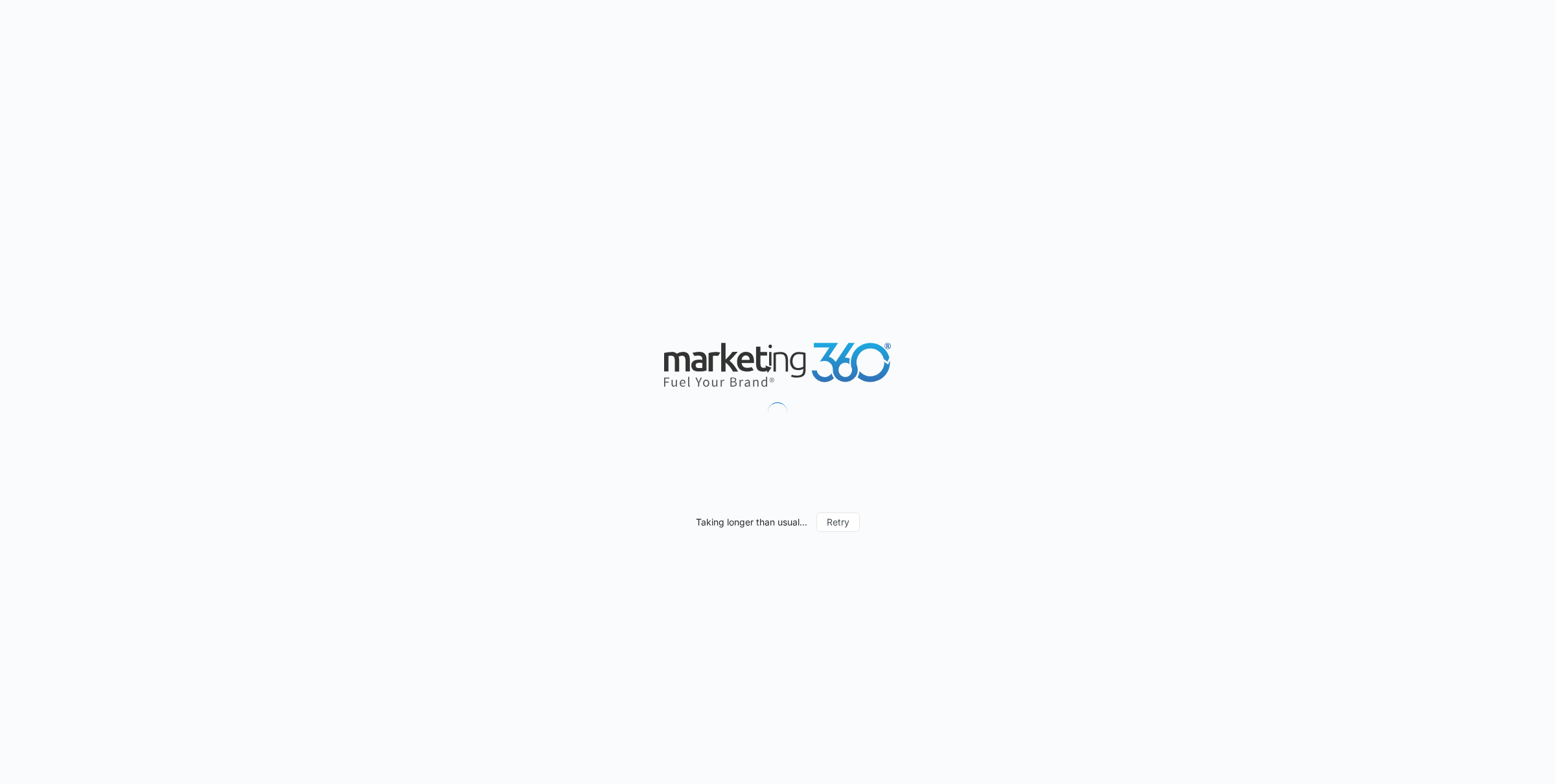
scroll to position [798, 0]
